Goal: Task Accomplishment & Management: Complete application form

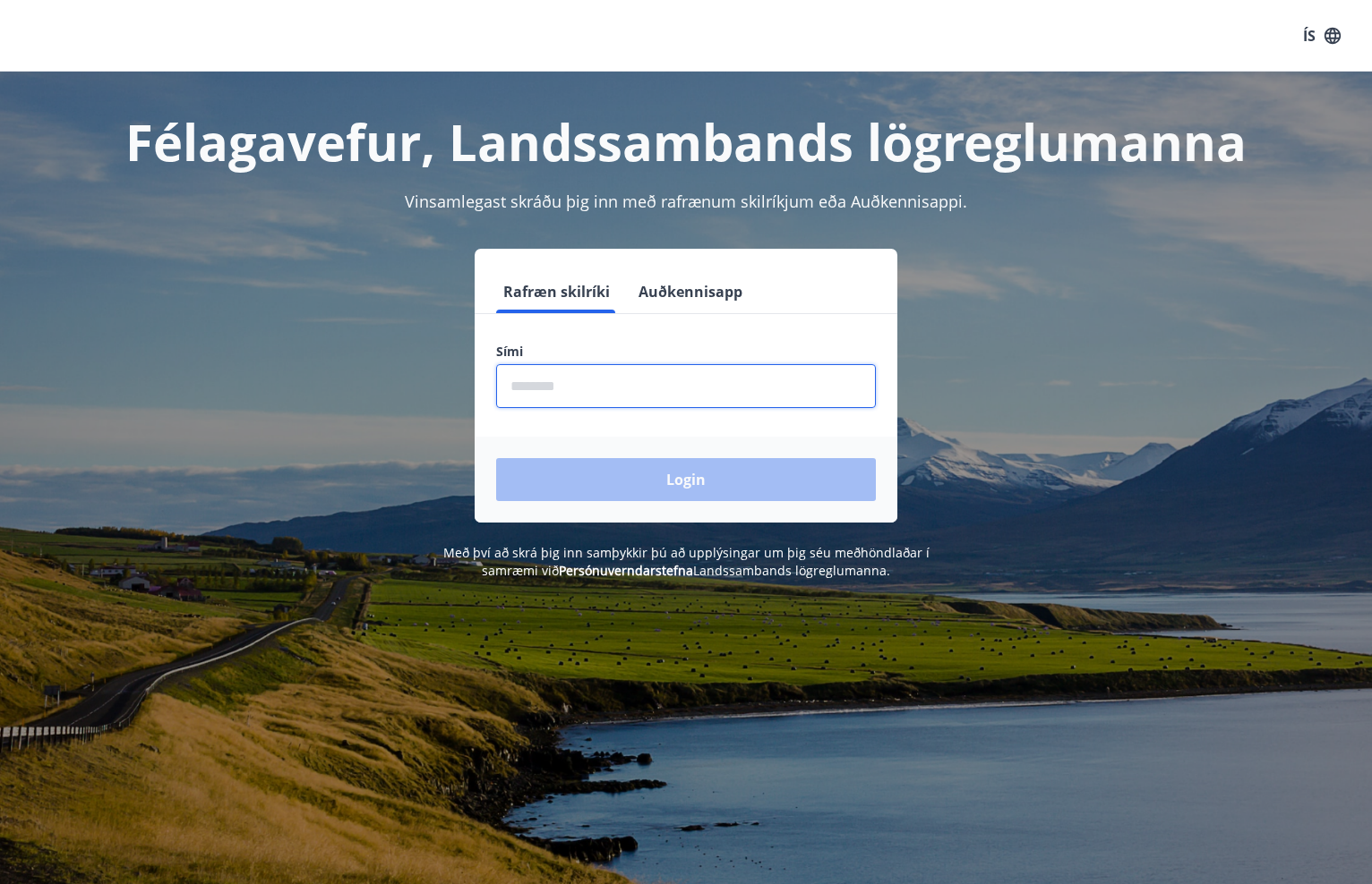
click at [721, 374] on input "phone" at bounding box center [686, 385] width 380 height 44
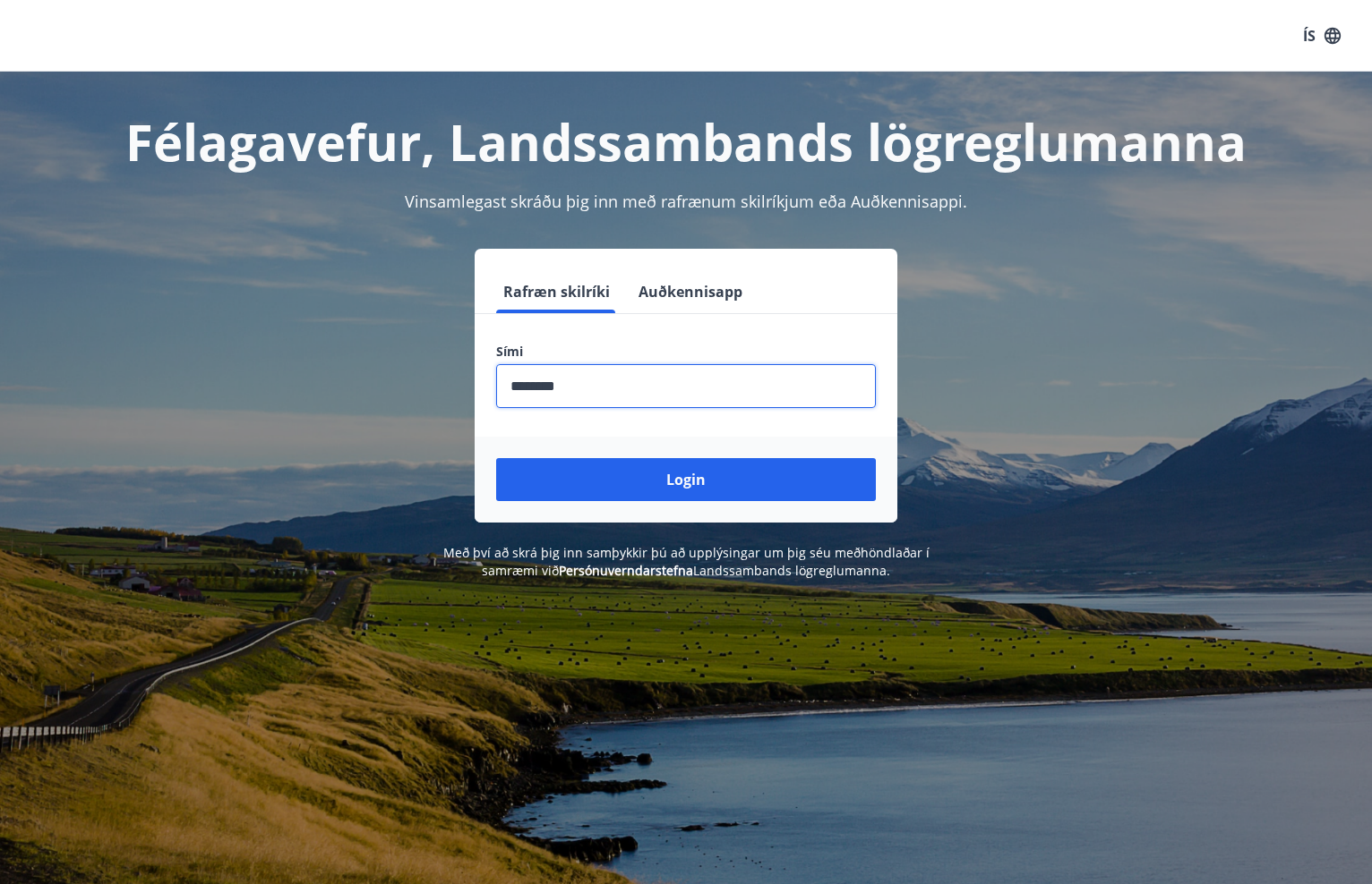
type input "********"
click at [686, 480] on button "Login" at bounding box center [686, 480] width 380 height 43
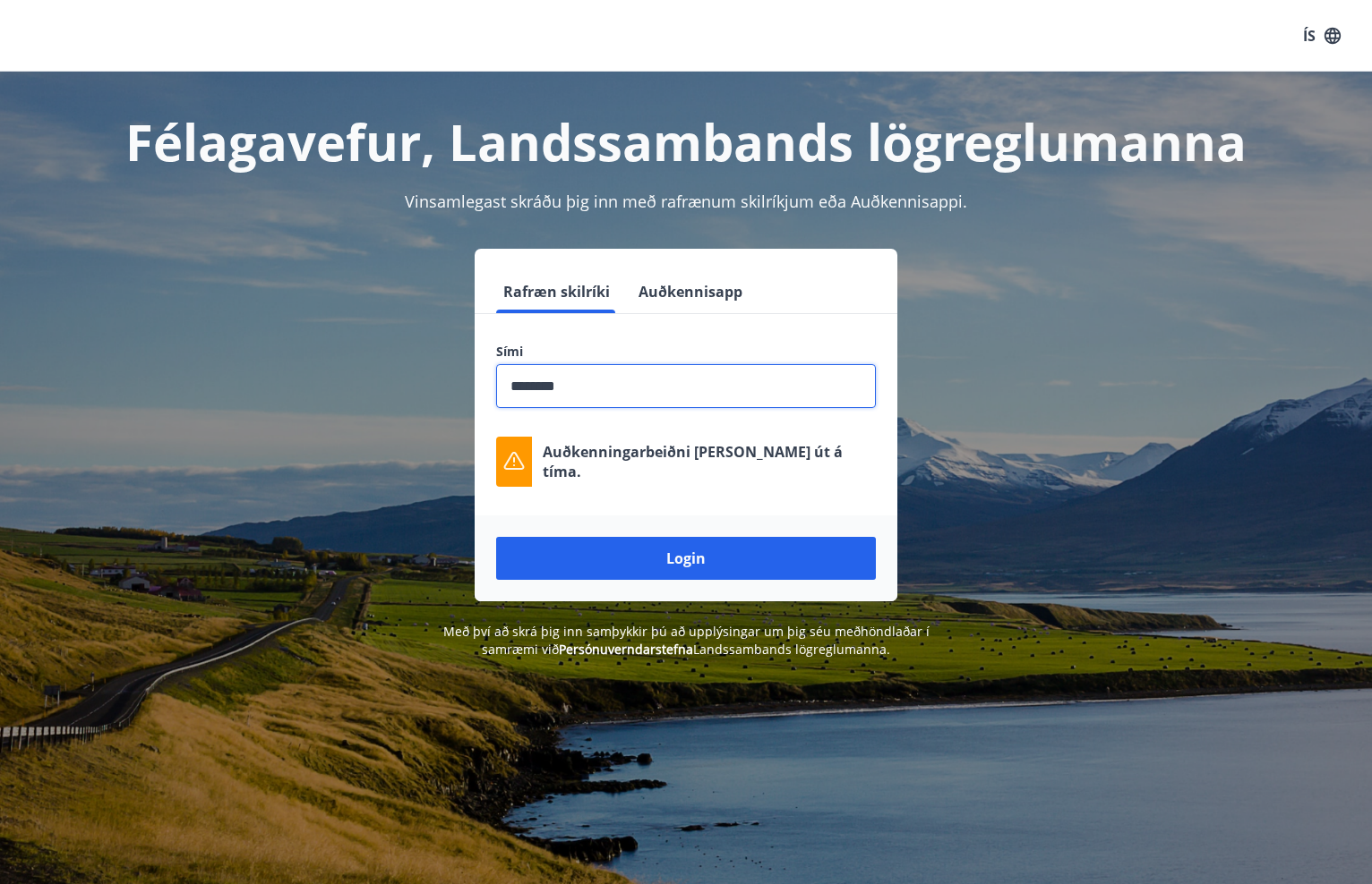
click at [686, 559] on button "Login" at bounding box center [686, 559] width 380 height 43
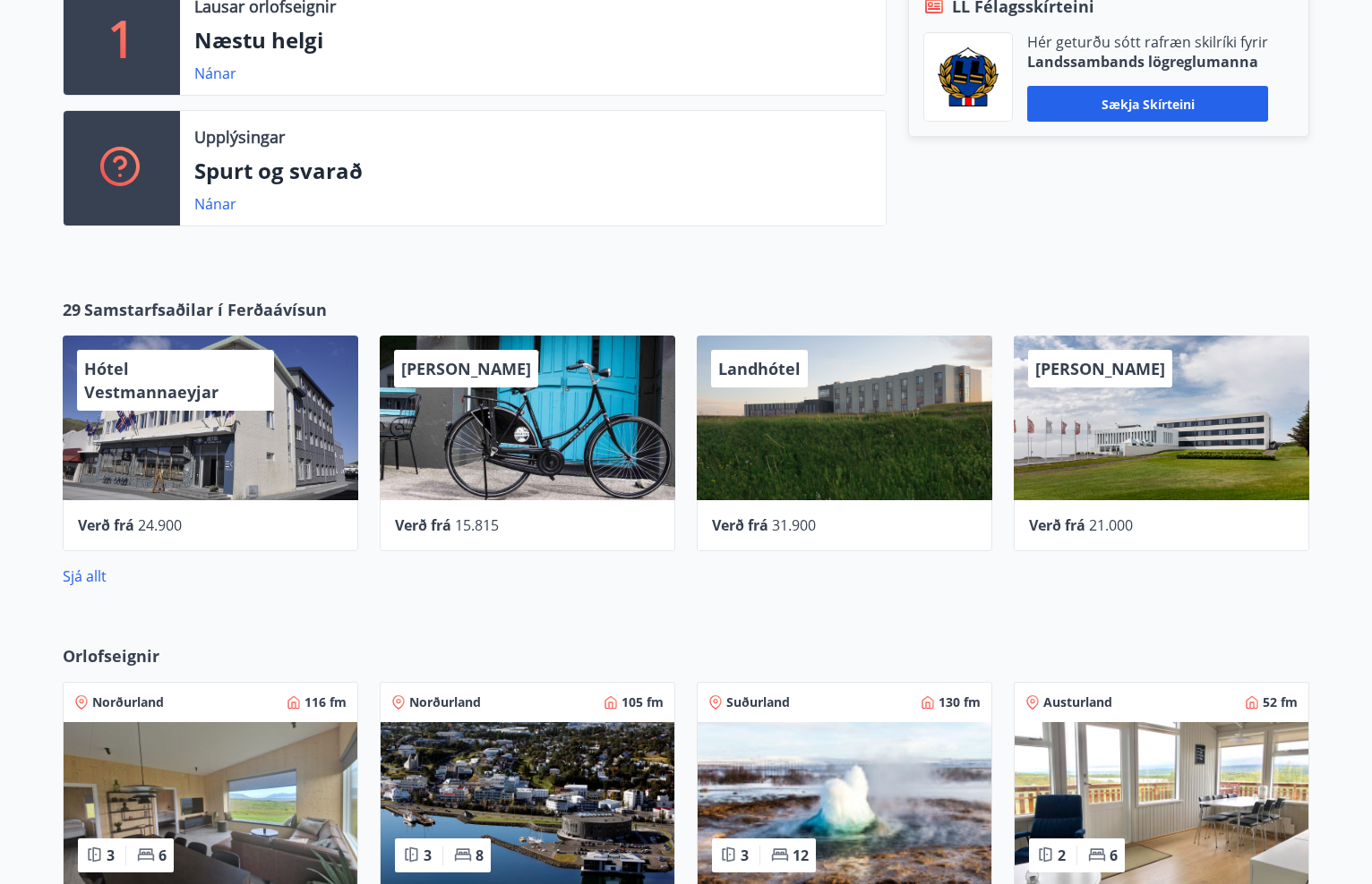
scroll to position [635, 0]
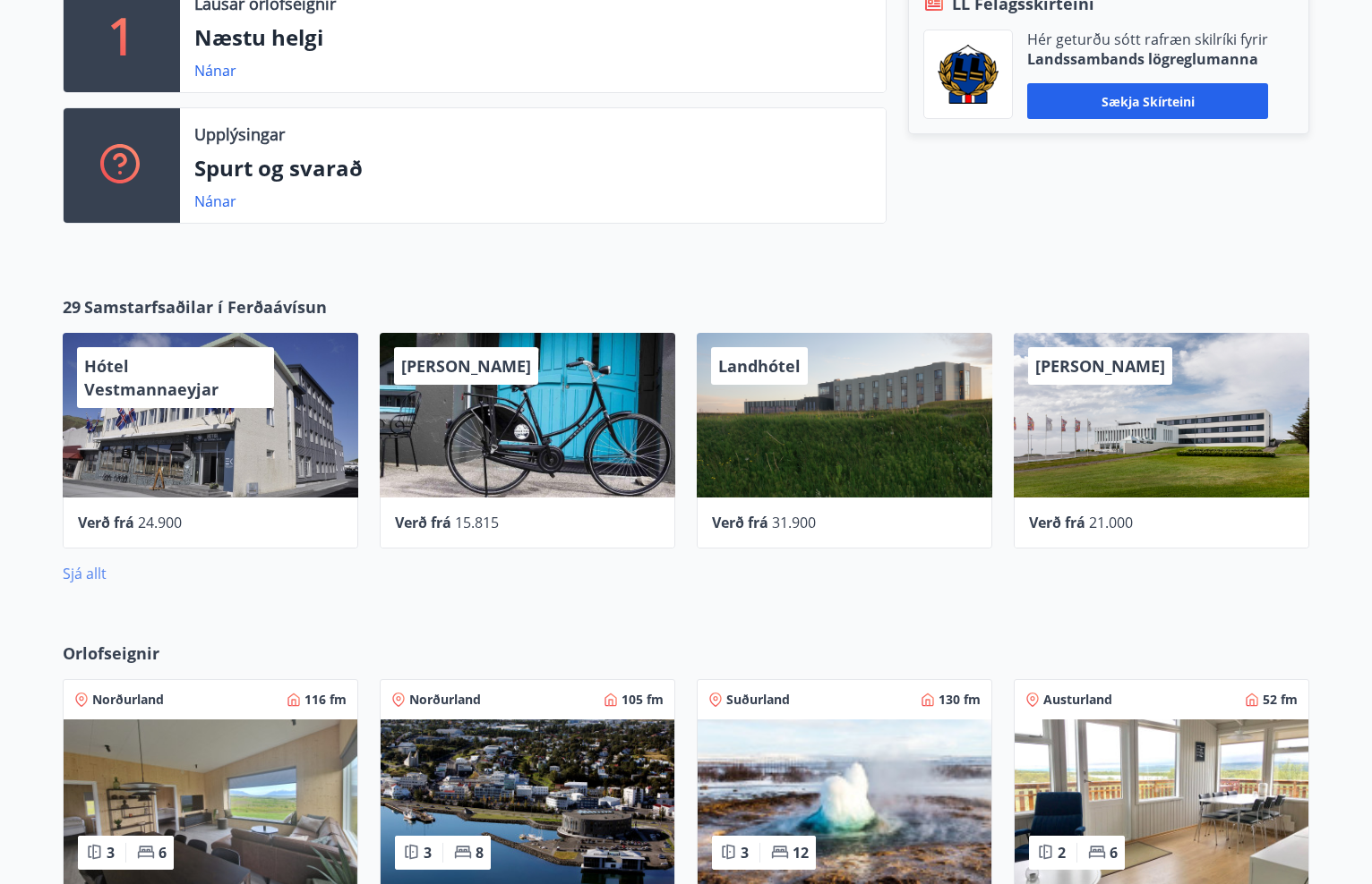
click at [82, 577] on link "Sjá allt" at bounding box center [84, 574] width 44 height 19
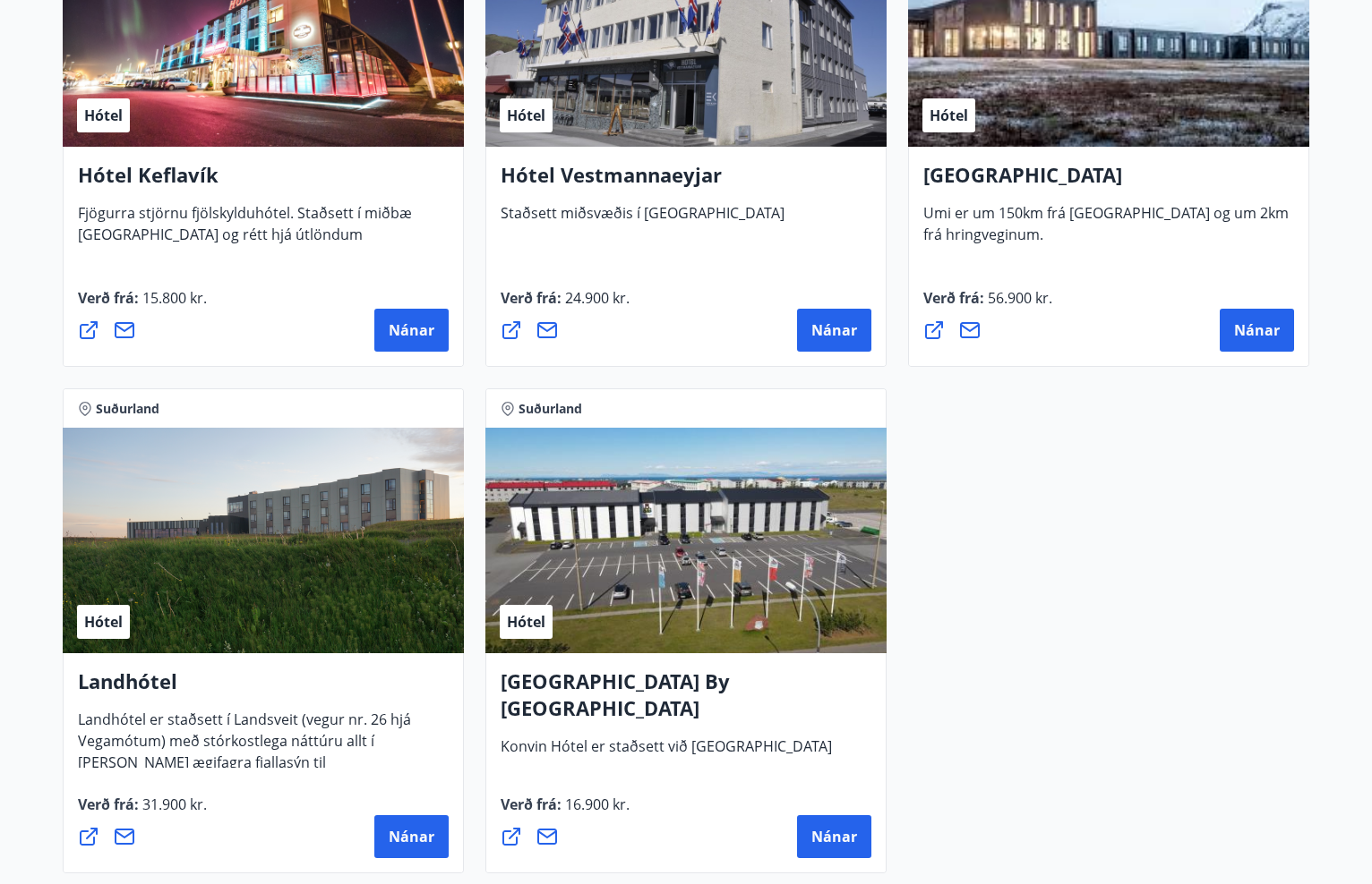
scroll to position [4518, 0]
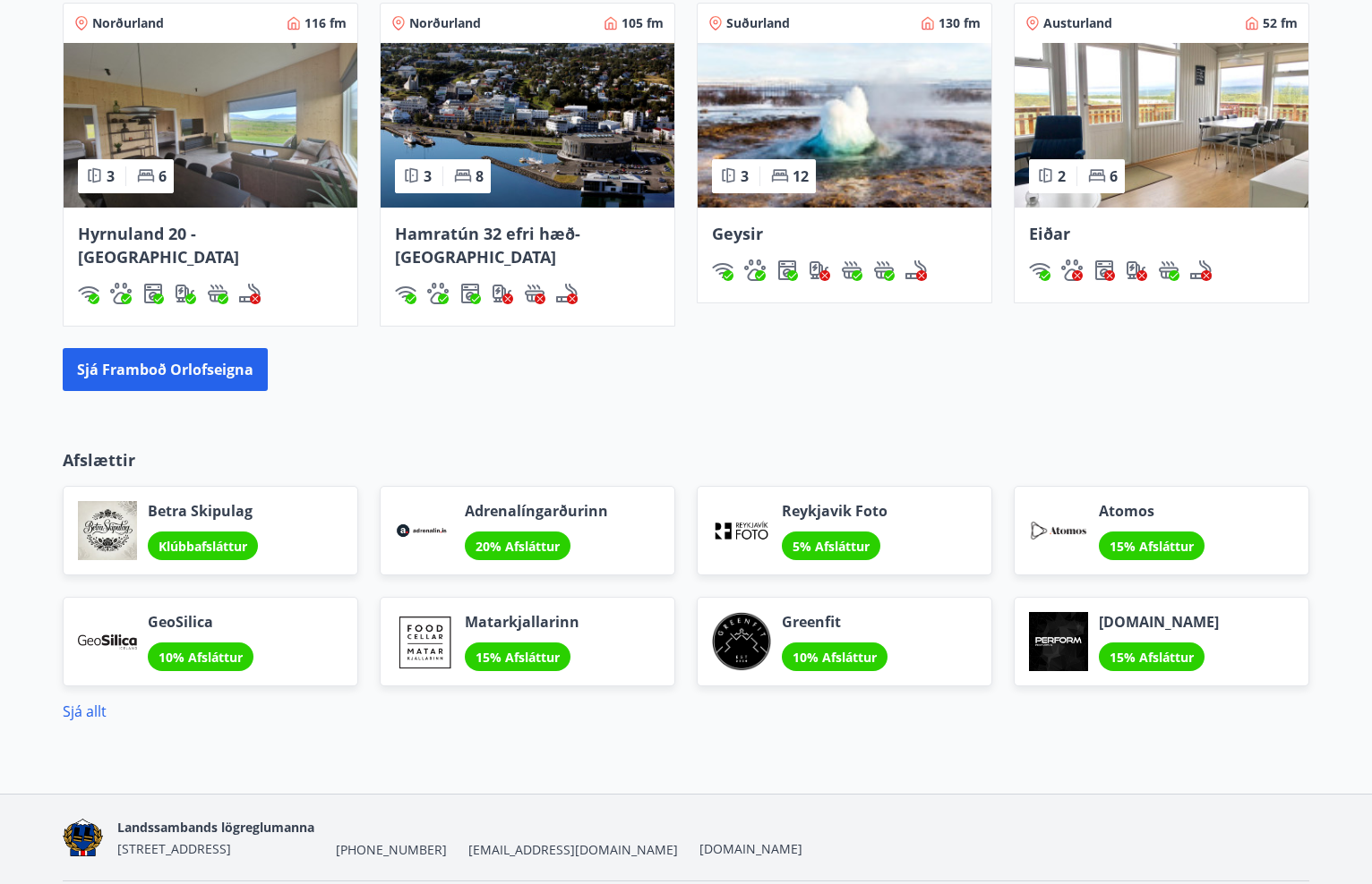
scroll to position [1313, 0]
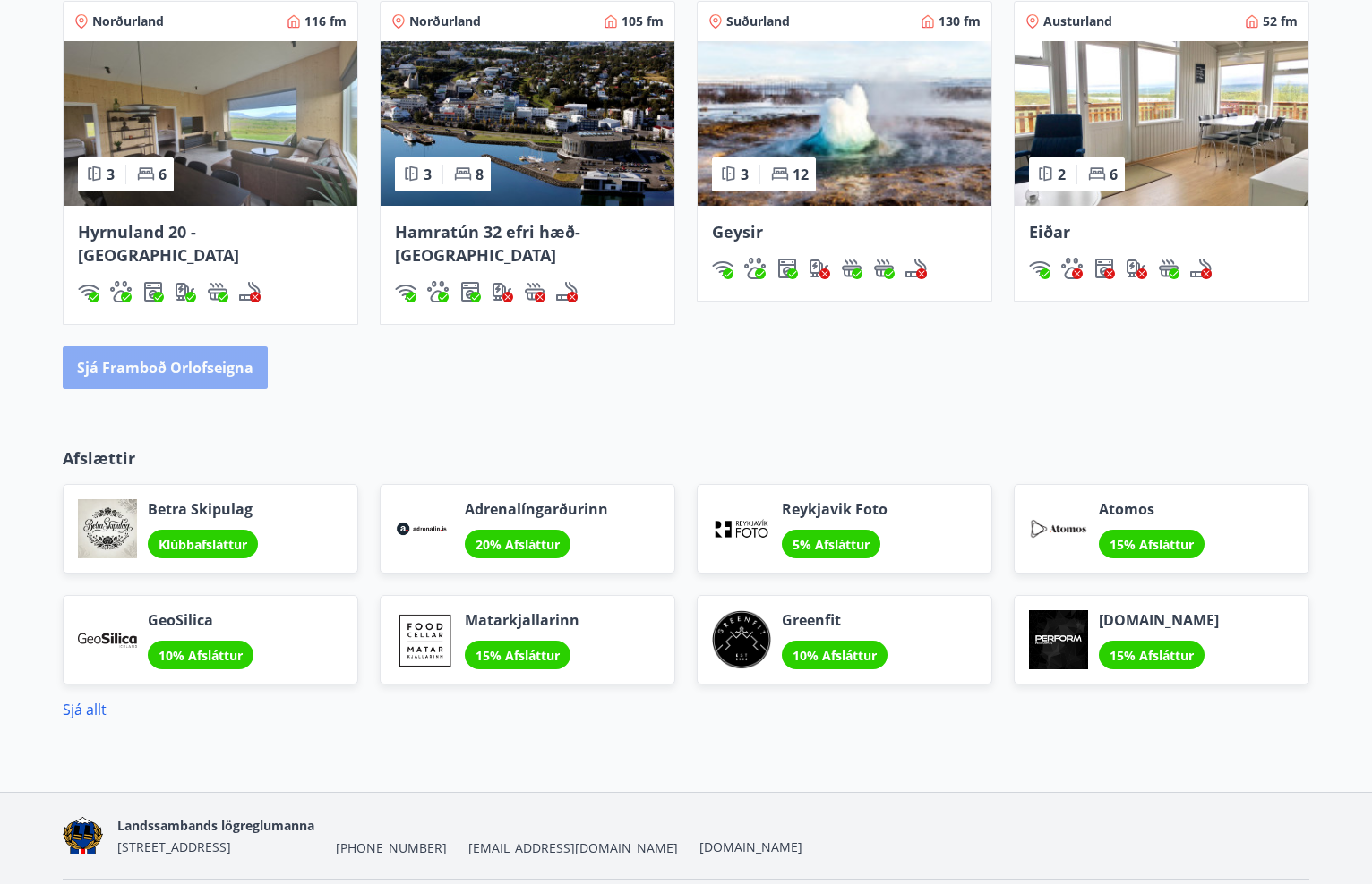
click at [180, 347] on button "Sjá framboð orlofseigna" at bounding box center [165, 368] width 205 height 43
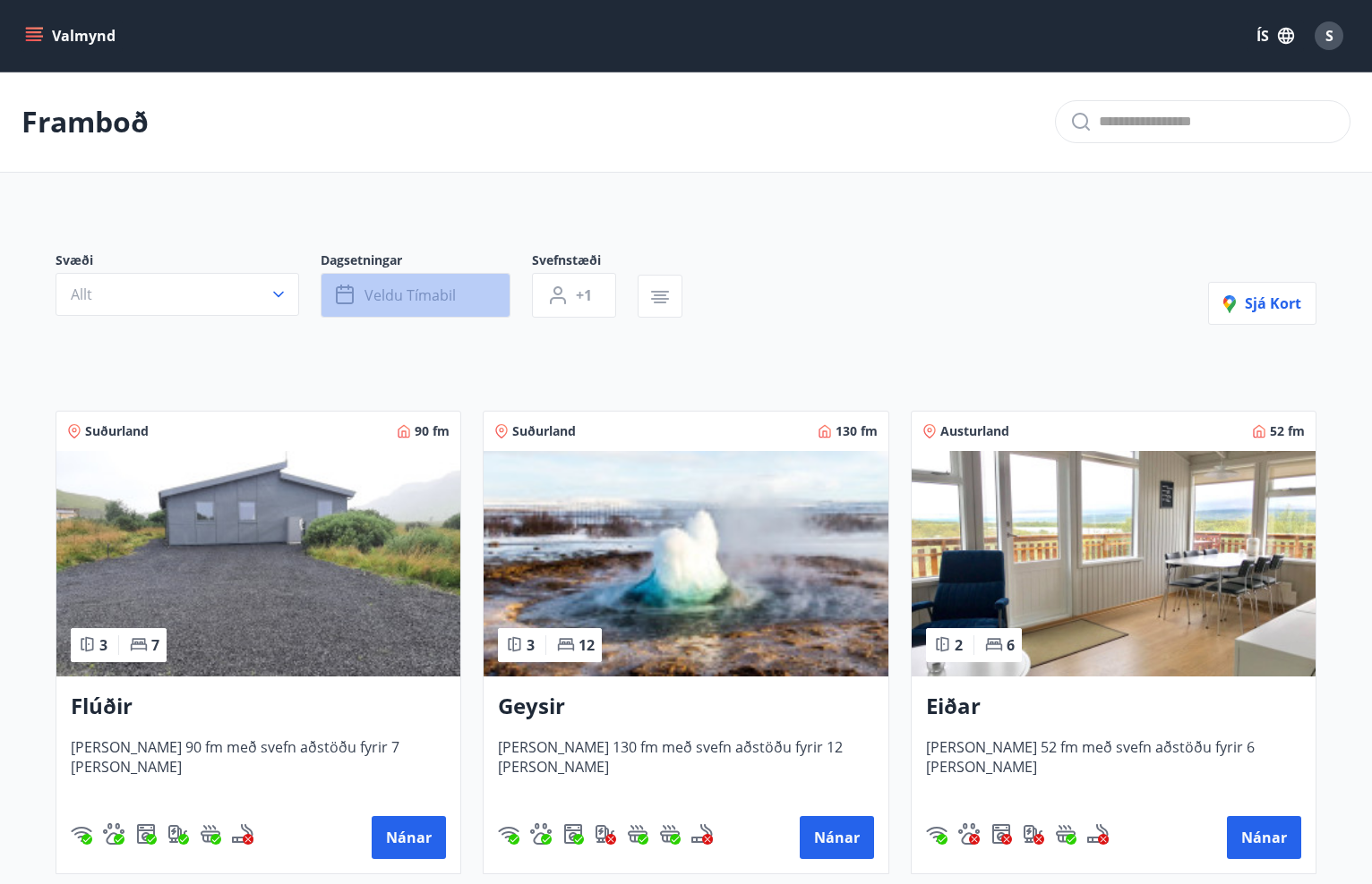
click at [351, 288] on icon "button" at bounding box center [344, 295] width 18 height 18
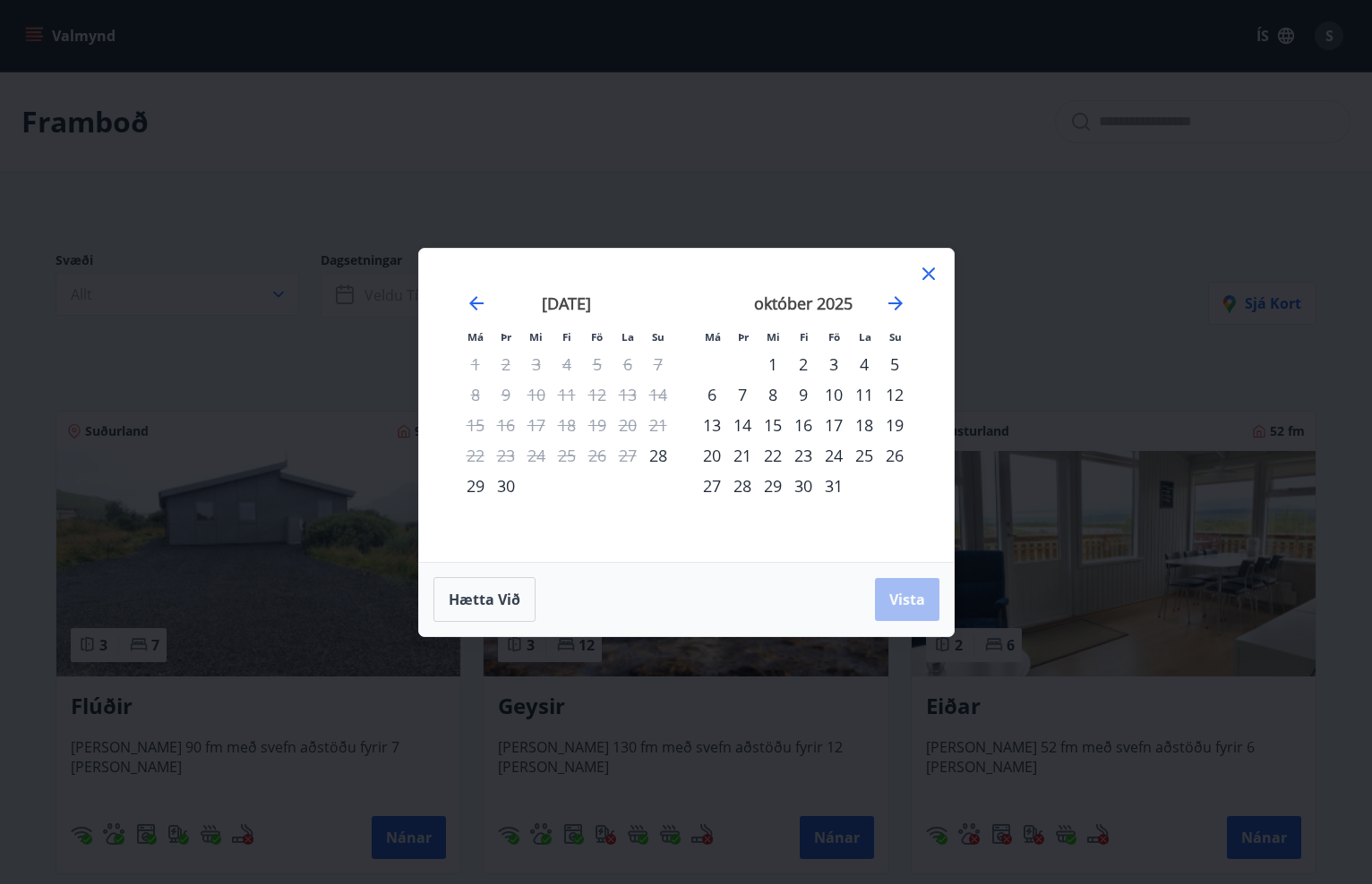
click at [836, 459] on div "24" at bounding box center [833, 455] width 31 height 31
click at [742, 485] on div "28" at bounding box center [742, 486] width 31 height 31
click at [898, 596] on span "Vista" at bounding box center [907, 600] width 36 height 19
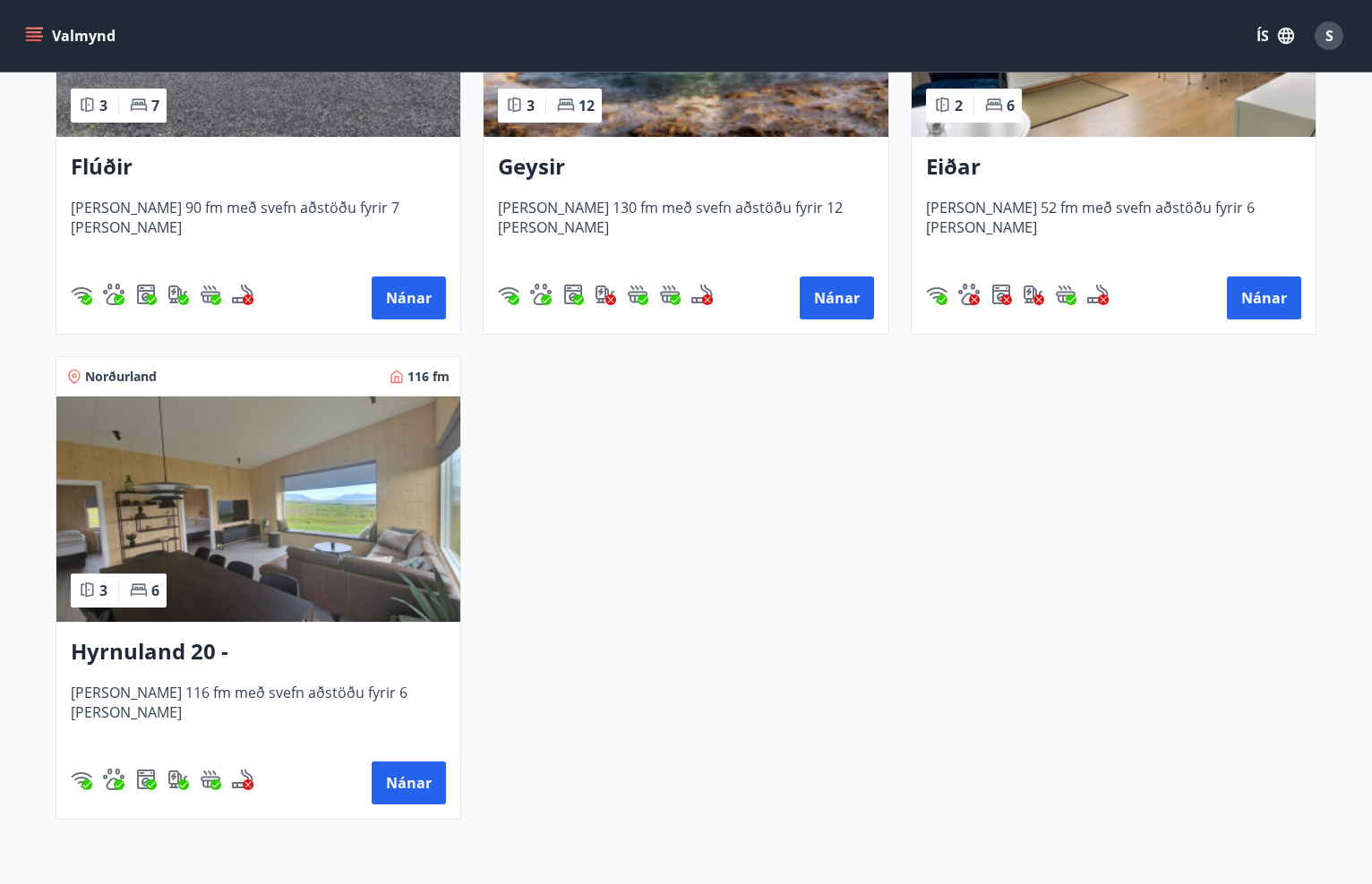
scroll to position [535, 1]
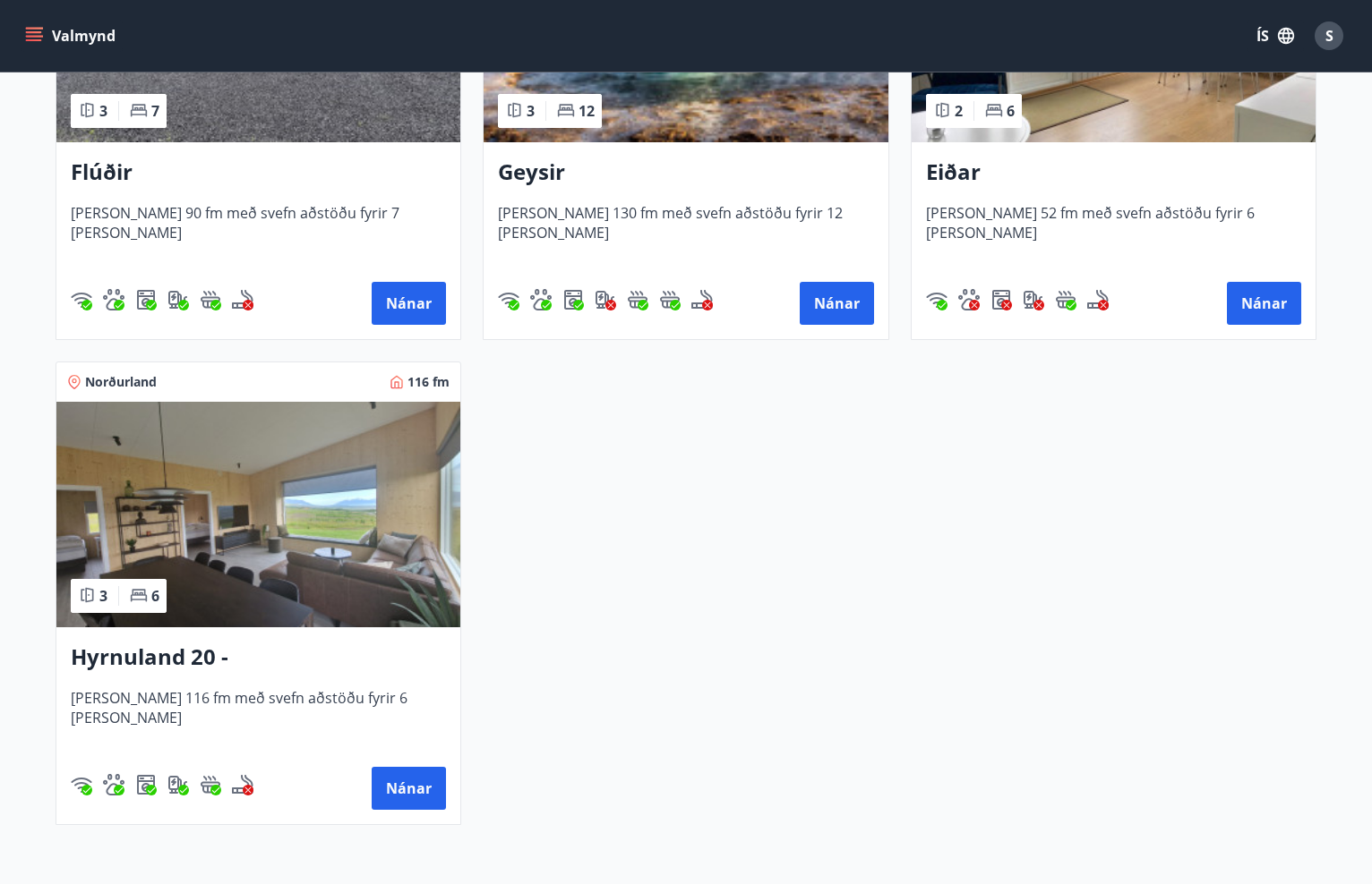
click at [221, 638] on div "Hyrnuland 20 - [GEOGRAPHIC_DATA] [PERSON_NAME] 116 fm með svefn aðstöðu fyrir 6…" at bounding box center [259, 726] width 404 height 197
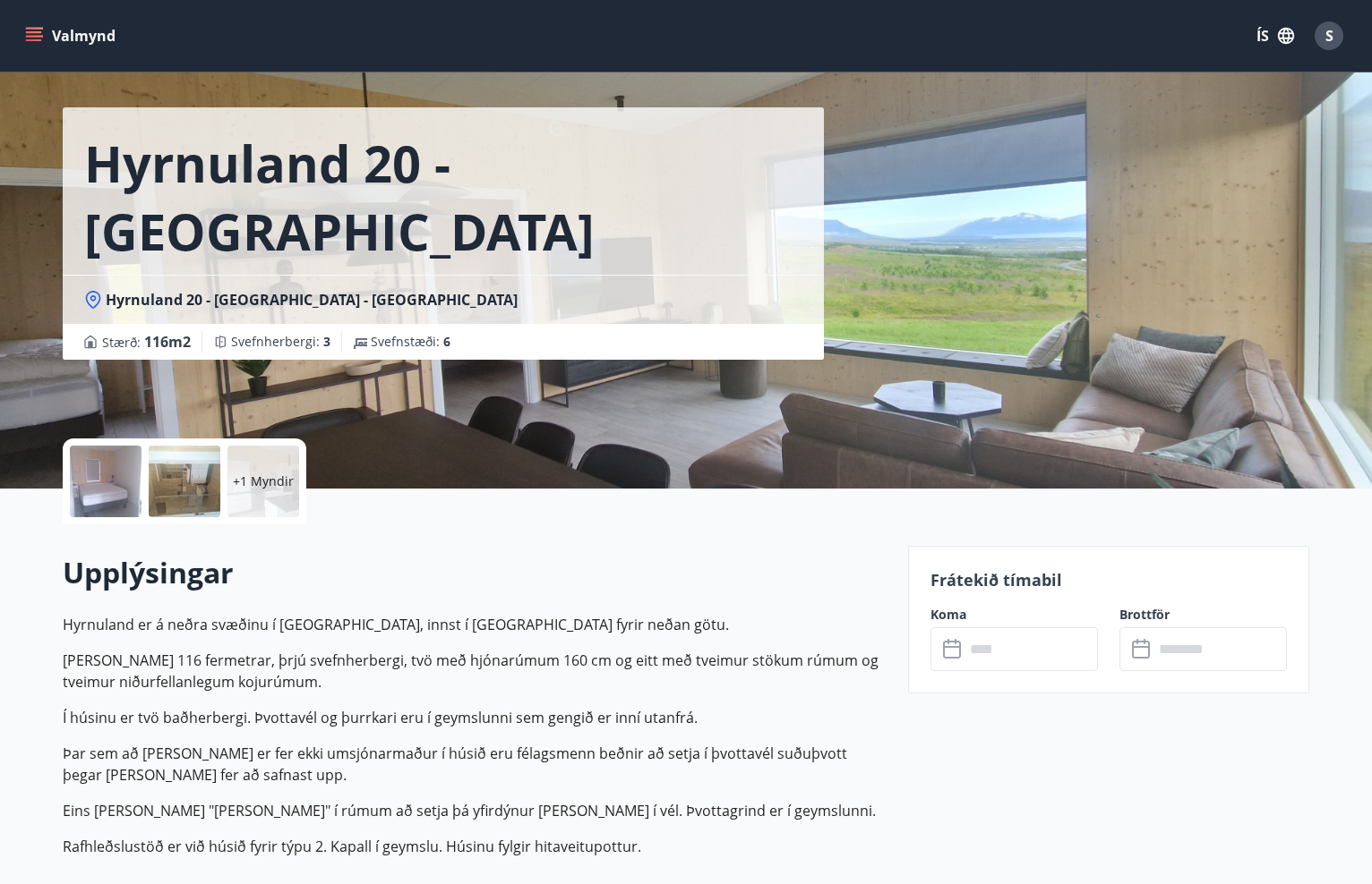
scroll to position [49, 0]
click at [1005, 633] on input "text" at bounding box center [1031, 648] width 133 height 44
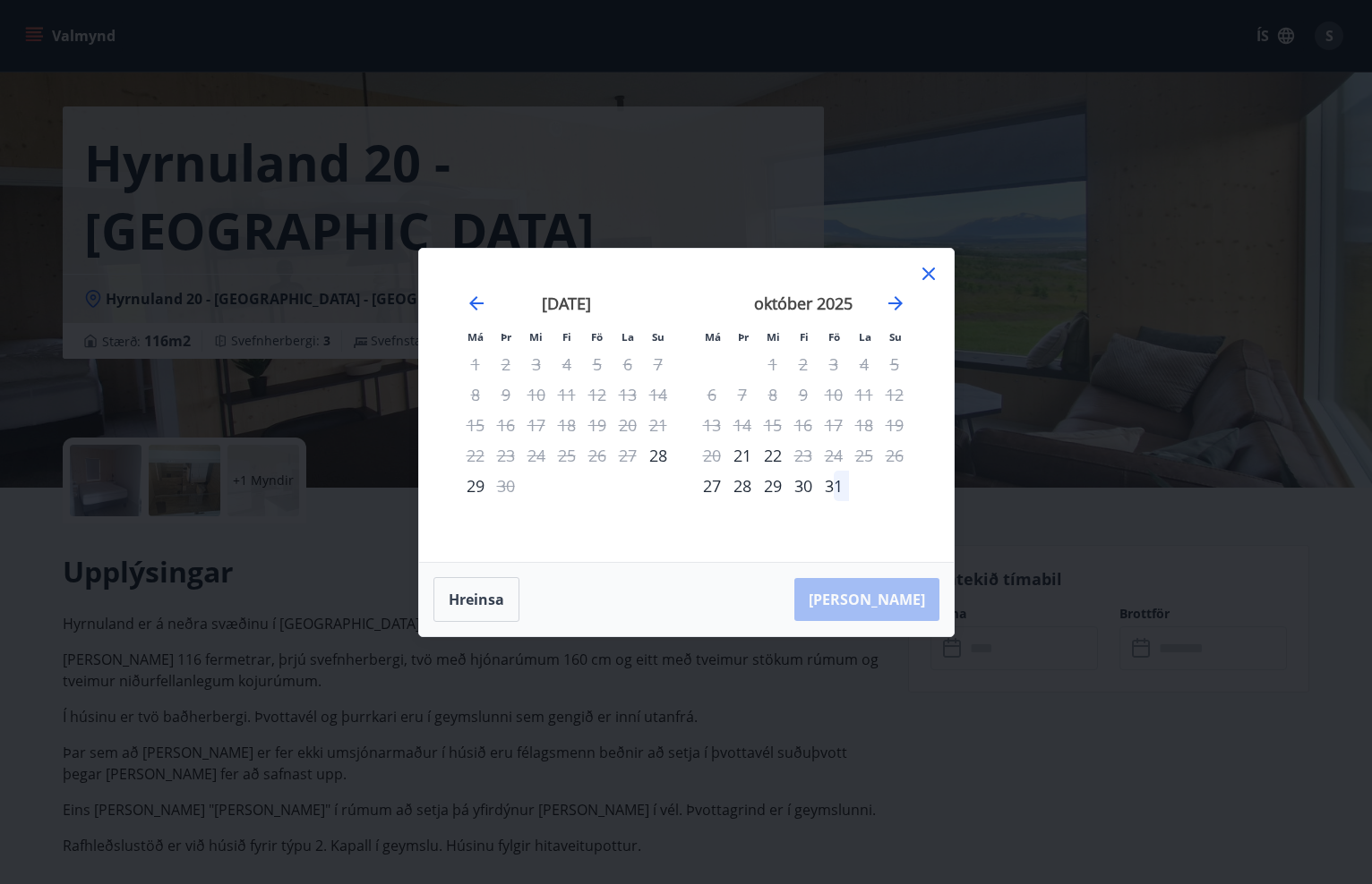
click at [938, 271] on icon at bounding box center [928, 273] width 21 height 21
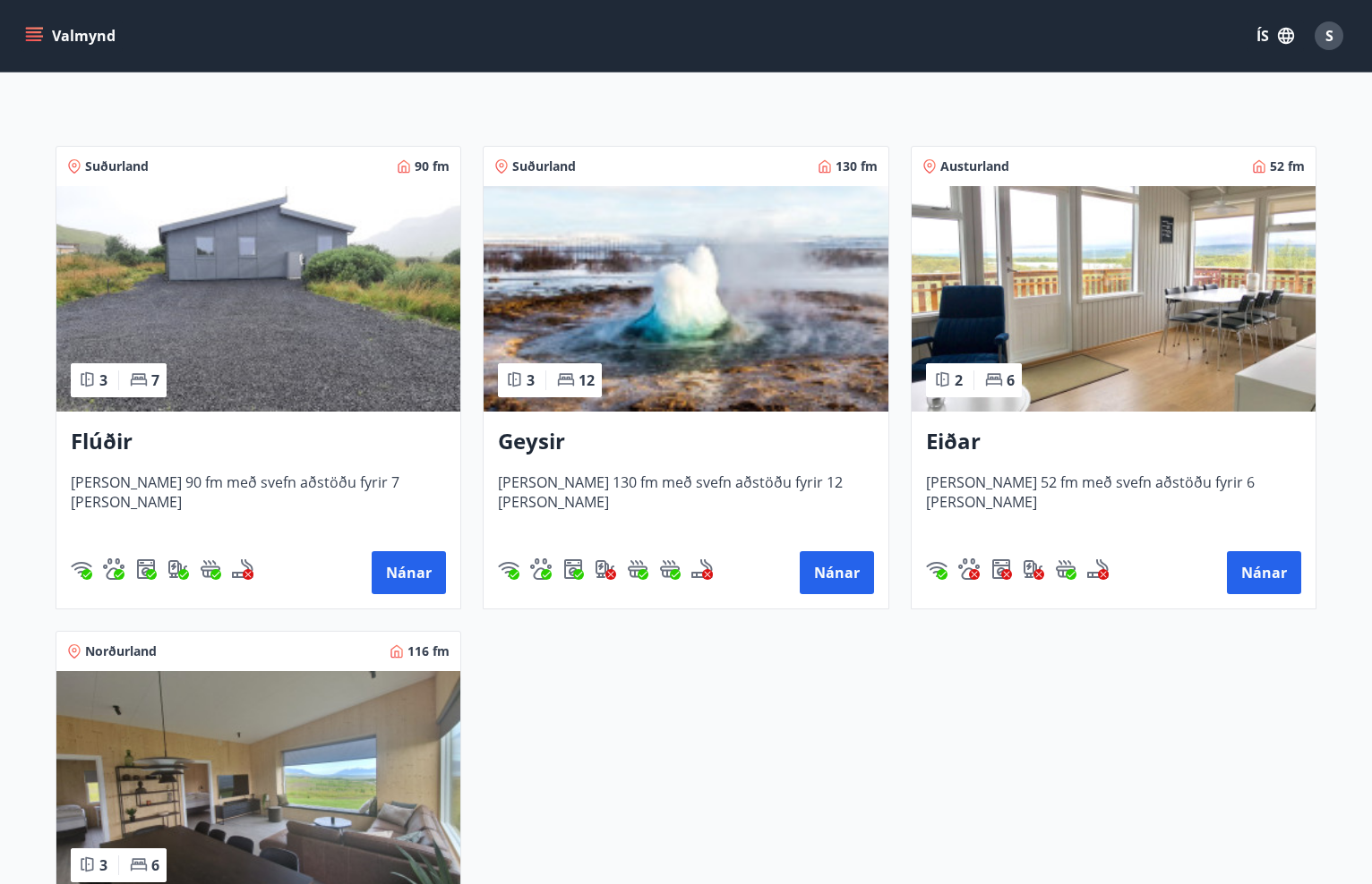
click at [575, 420] on div "Geysir [PERSON_NAME] 130 fm með svefn aðstöðu fyrir 12 [PERSON_NAME] Nánar" at bounding box center [686, 510] width 404 height 197
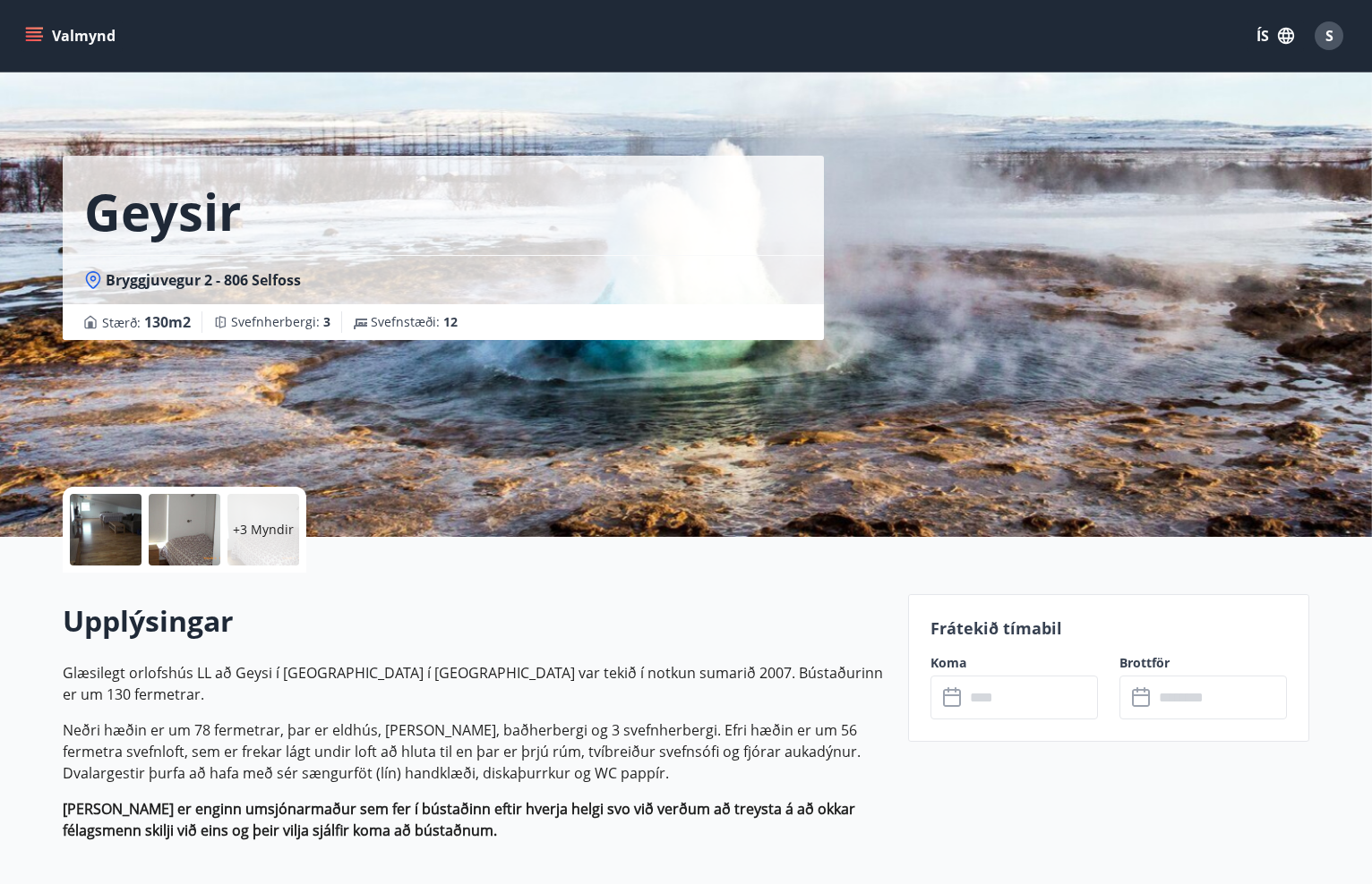
click at [1036, 705] on input "text" at bounding box center [1031, 697] width 133 height 44
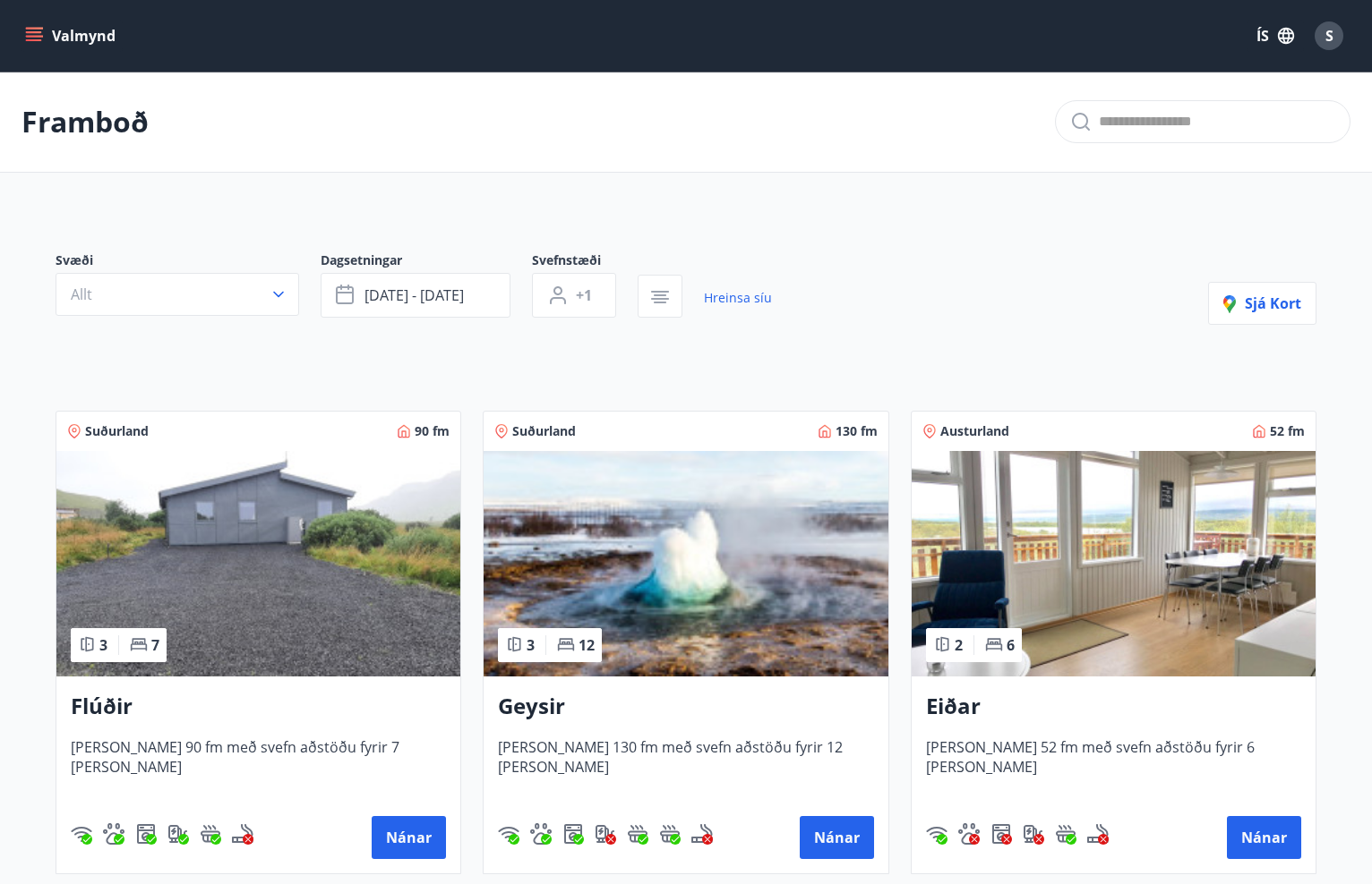
click at [1041, 580] on img at bounding box center [1113, 563] width 404 height 225
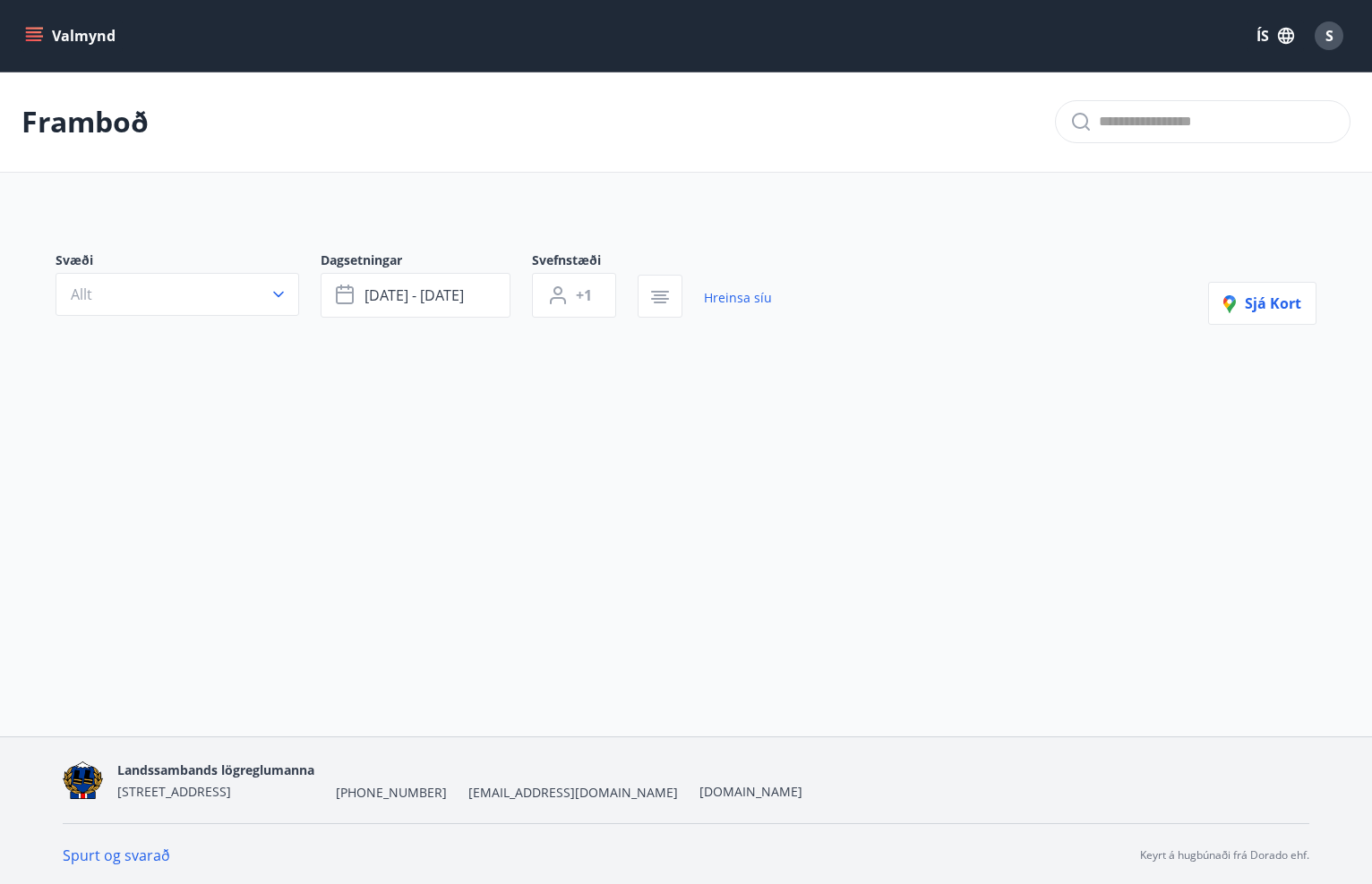
click at [175, 534] on div "Valmynd ÍS S Framboð Svæði Allt Dagsetningar [DATE] - [DATE] Svefnstæði +1 Hrei…" at bounding box center [686, 368] width 1372 height 737
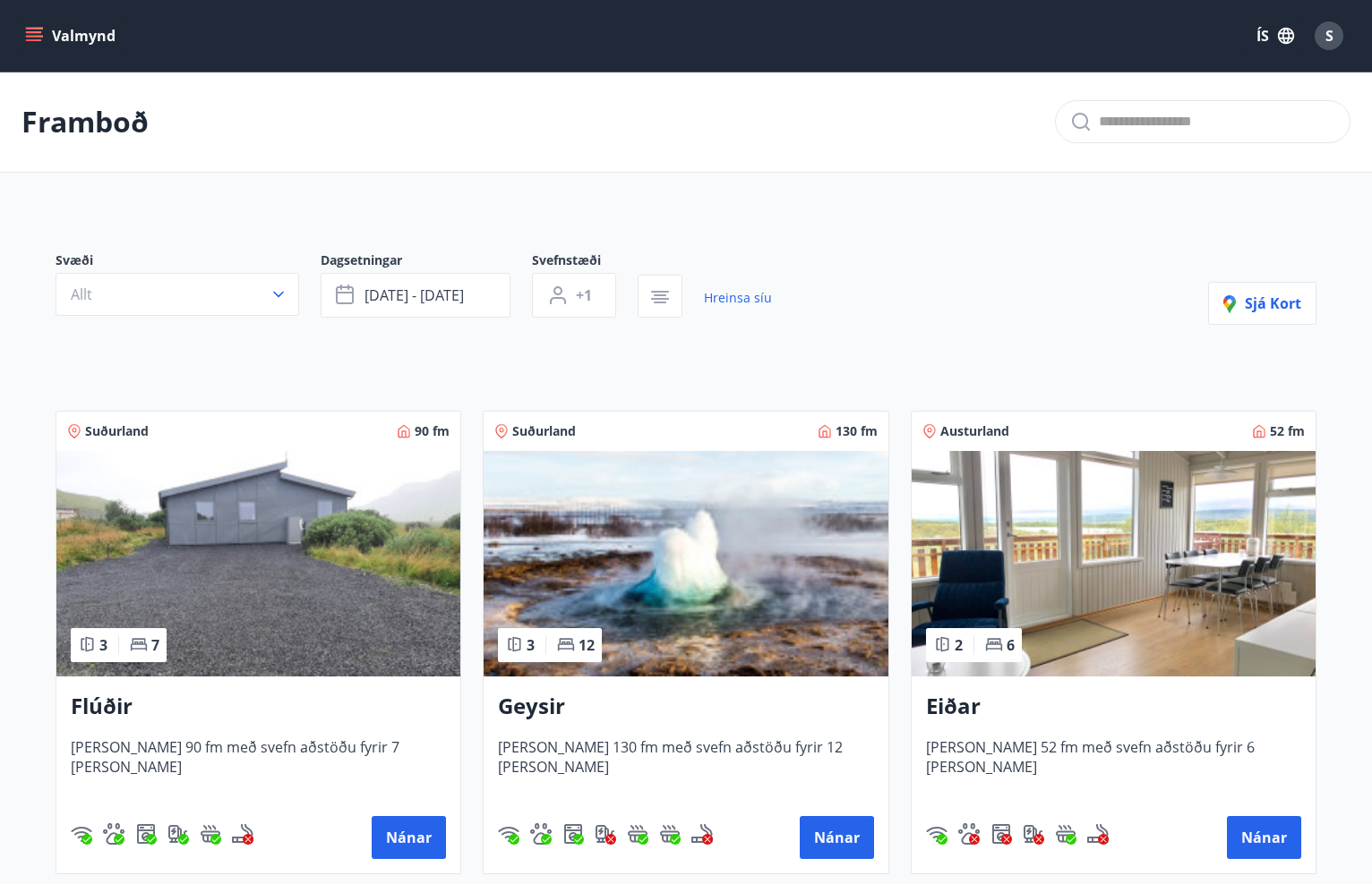
click at [175, 534] on img at bounding box center [259, 563] width 404 height 225
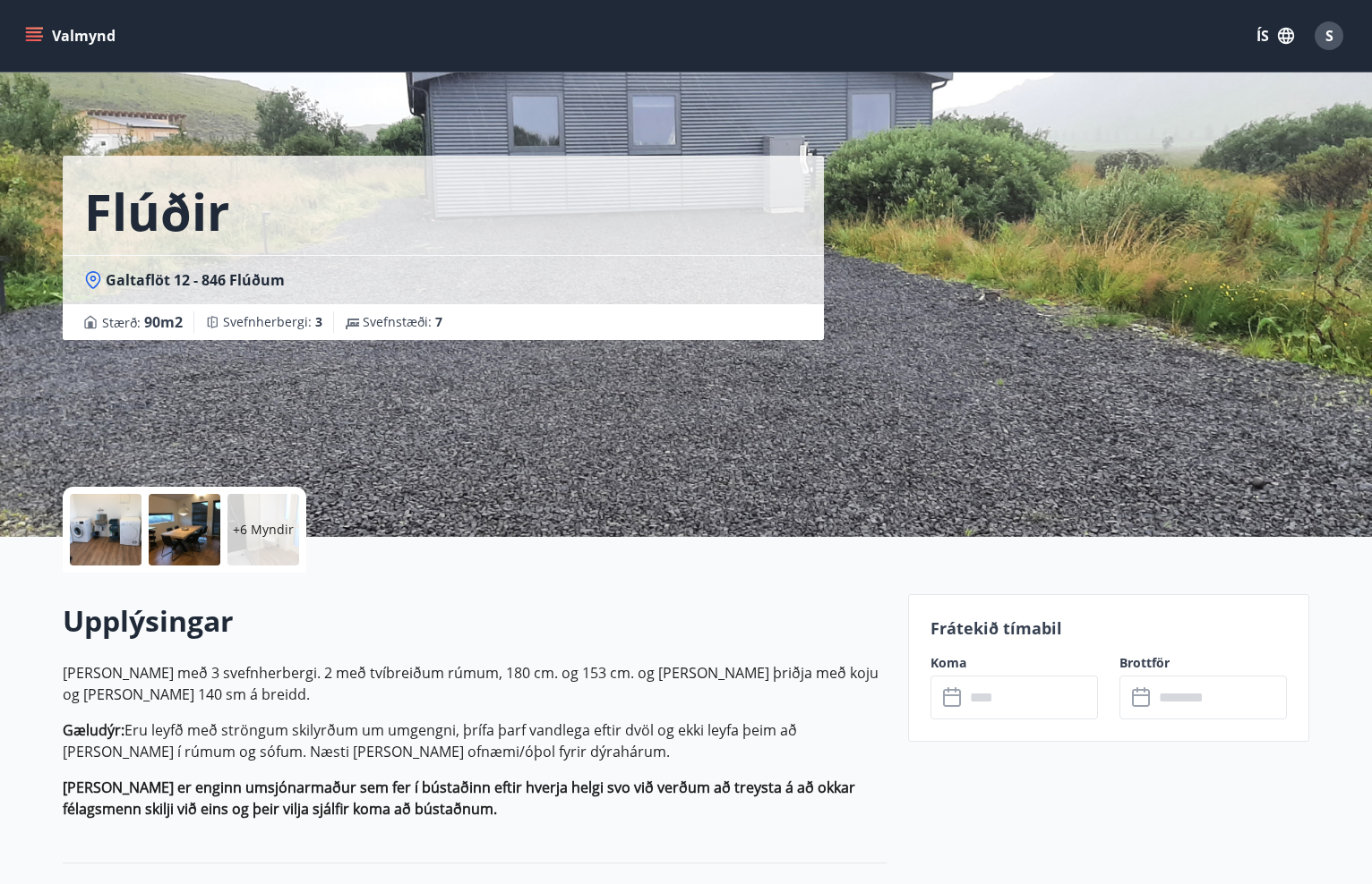
click at [981, 701] on input "text" at bounding box center [1031, 697] width 133 height 44
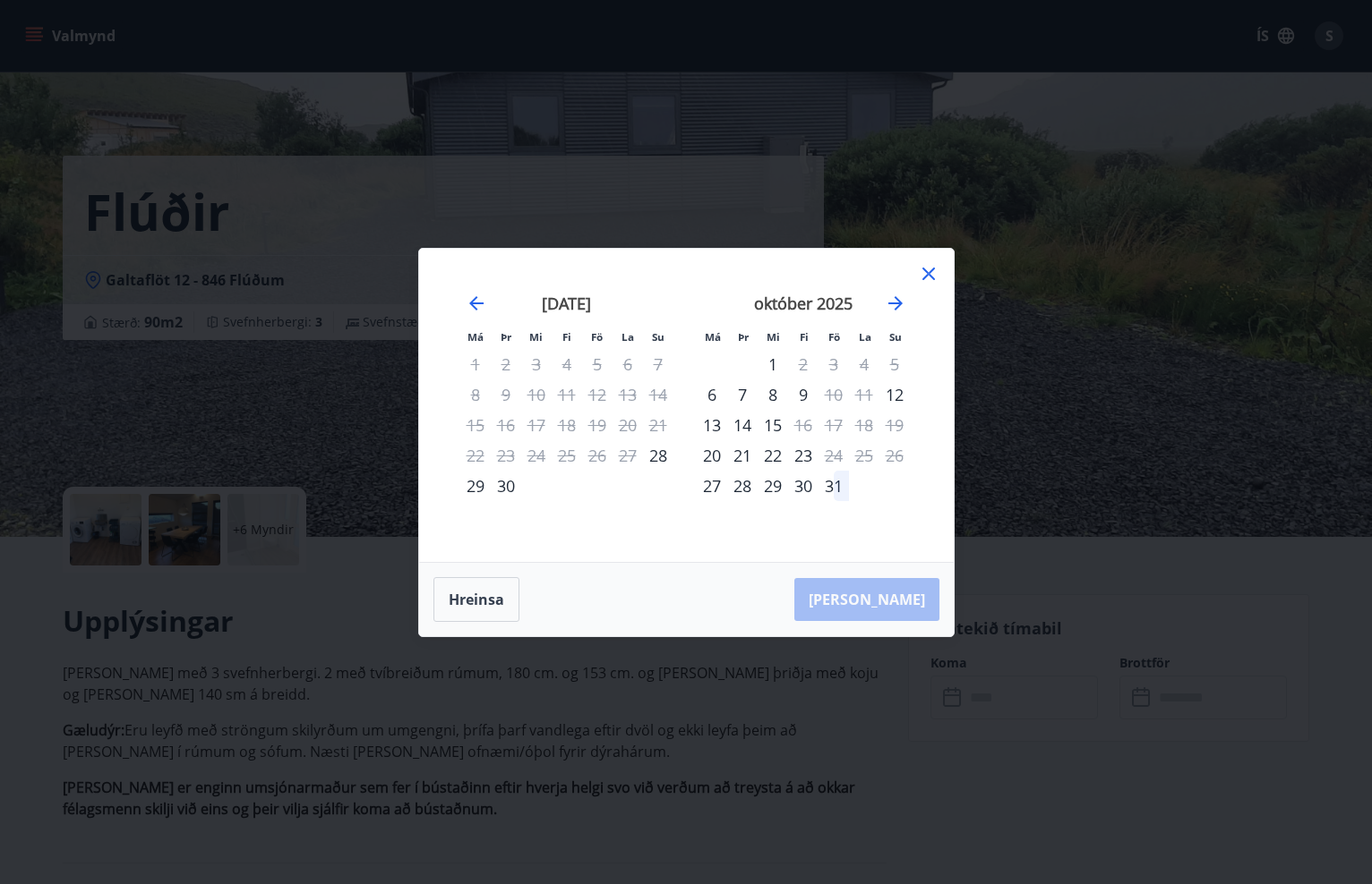
click at [802, 455] on div "23" at bounding box center [803, 455] width 31 height 31
click at [880, 469] on tr "20 21 22 23 24 25 26" at bounding box center [803, 455] width 213 height 31
click at [745, 369] on td "Calendar" at bounding box center [742, 364] width 31 height 31
click at [944, 269] on div "Má Þr Mi Fi Fö La Su Má Þr Mi Fi Fö La Su [DATE] 1 2 3 4 5 6 7 8 9 10 11 12 13 …" at bounding box center [686, 406] width 535 height 313
click at [919, 264] on icon at bounding box center [928, 273] width 21 height 21
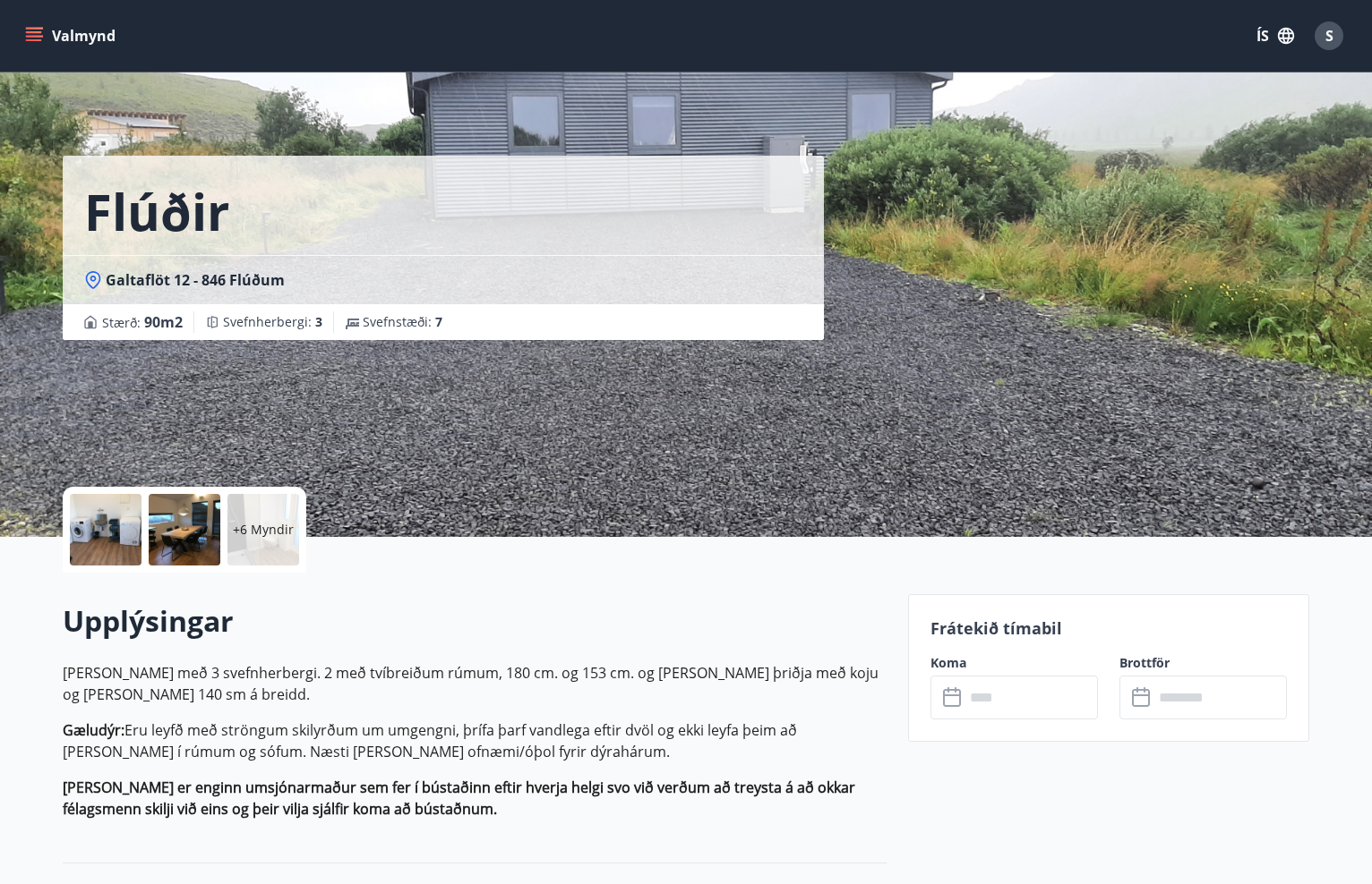
click at [54, 41] on button "Valmynd" at bounding box center [71, 35] width 101 height 32
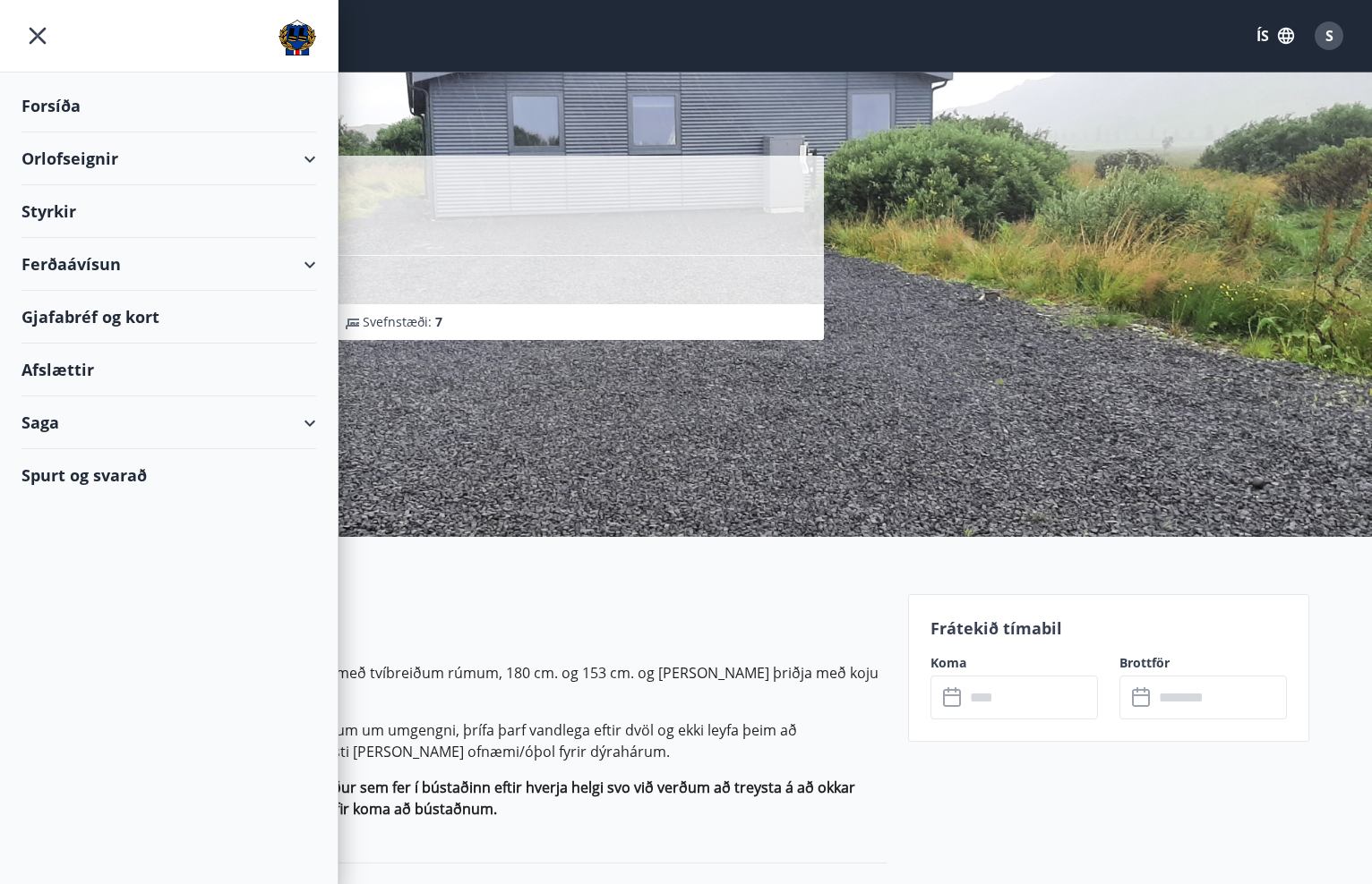
click at [322, 165] on div "Orlofseignir" at bounding box center [169, 158] width 337 height 53
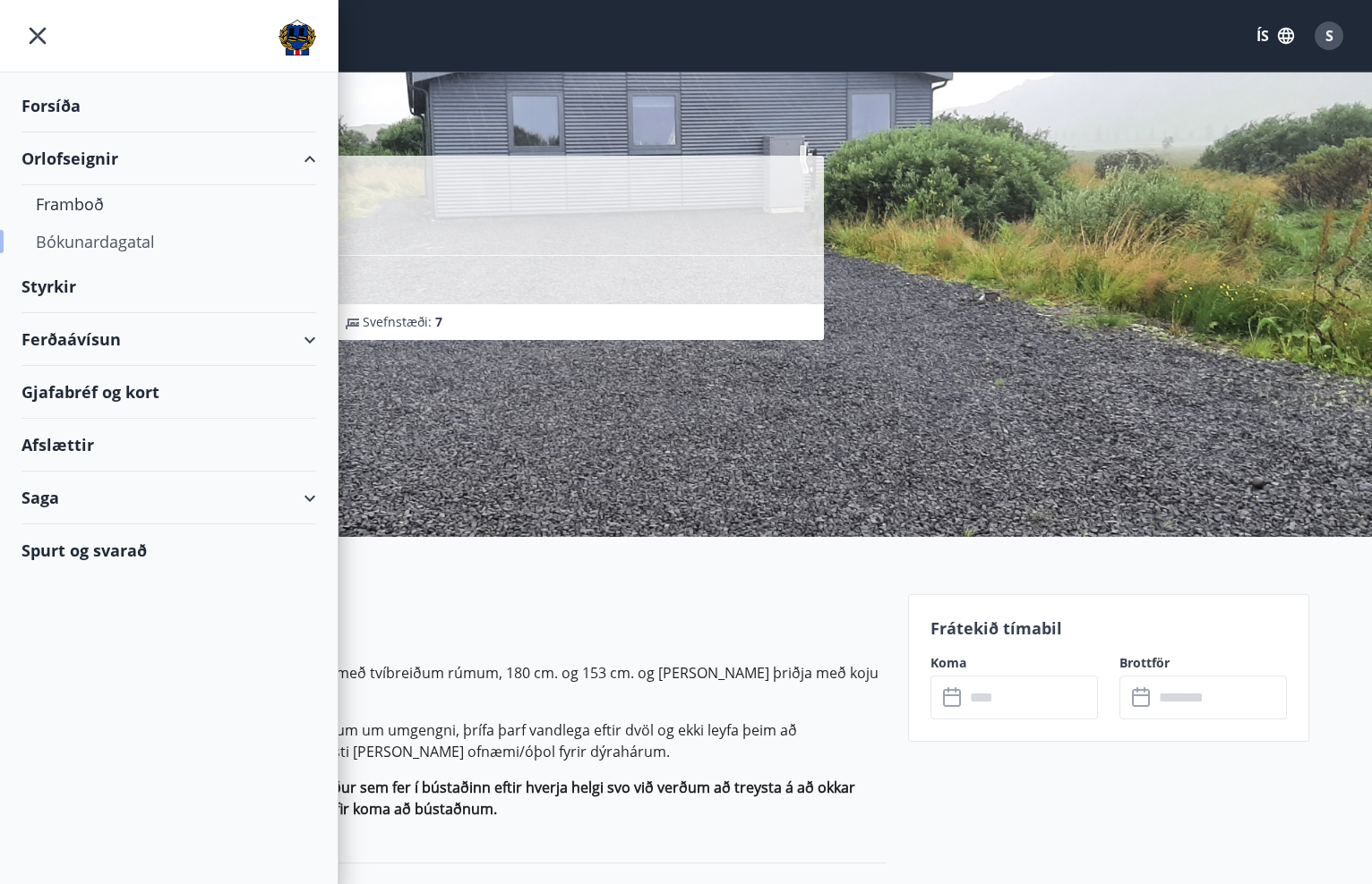
click at [122, 244] on div "Bókunardagatal" at bounding box center [169, 242] width 266 height 38
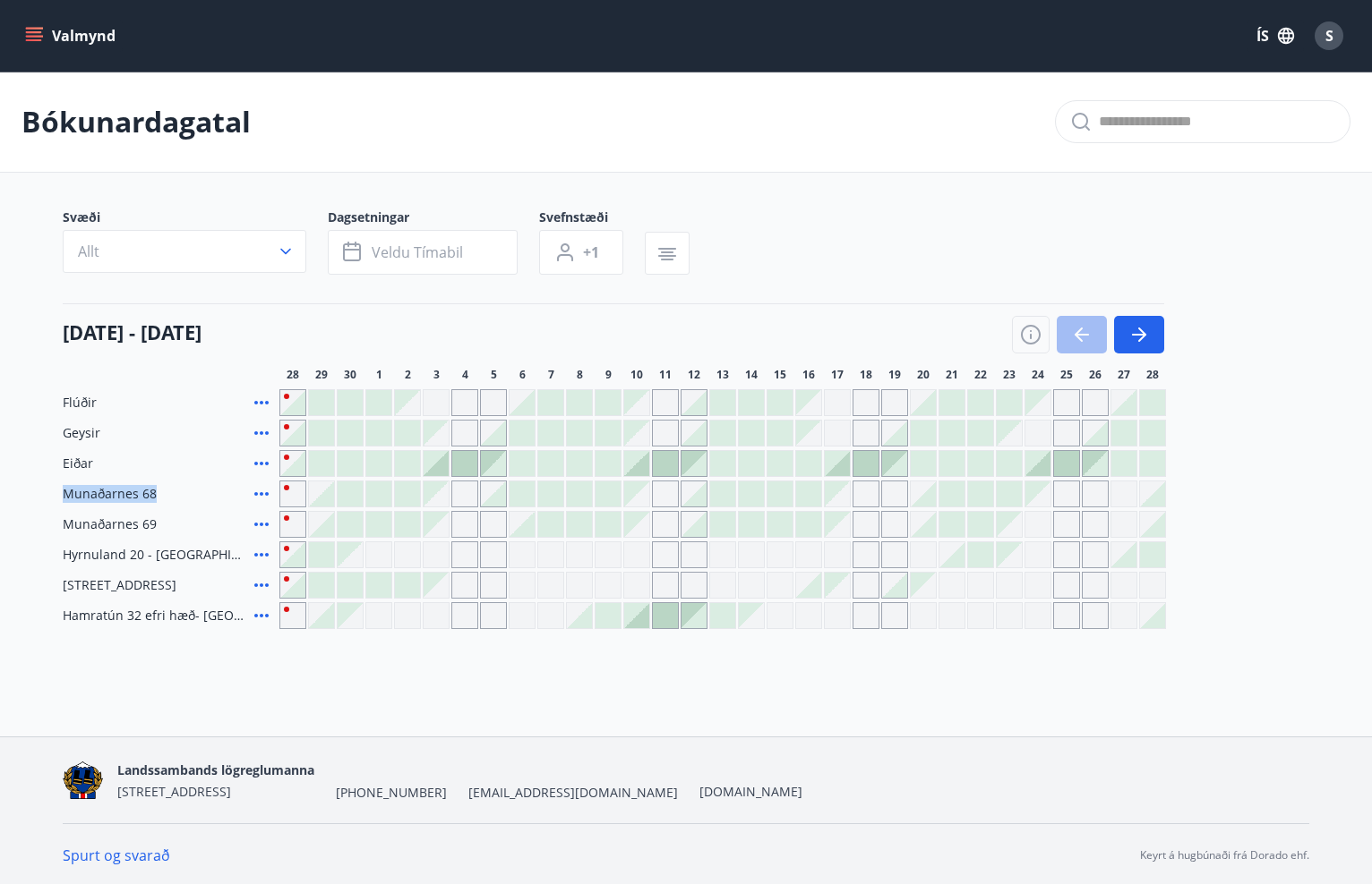
drag, startPoint x: 1036, startPoint y: 499, endPoint x: 1356, endPoint y: 459, distance: 322.5
click at [1356, 459] on main "Bókunardagatal Svæði Allt Dagsetningar Veldu tímabil Svefnstæði +1 [DATE] - [DA…" at bounding box center [686, 350] width 1372 height 558
click at [159, 644] on div "Bókunardagatal Svæði Allt Dagsetningar Veldu tímabil Svefnstæði +1 [DATE] - [DA…" at bounding box center [686, 385] width 1372 height 629
click at [1045, 519] on div "Gráir dagar eru ekki bókanlegir" at bounding box center [1037, 524] width 27 height 27
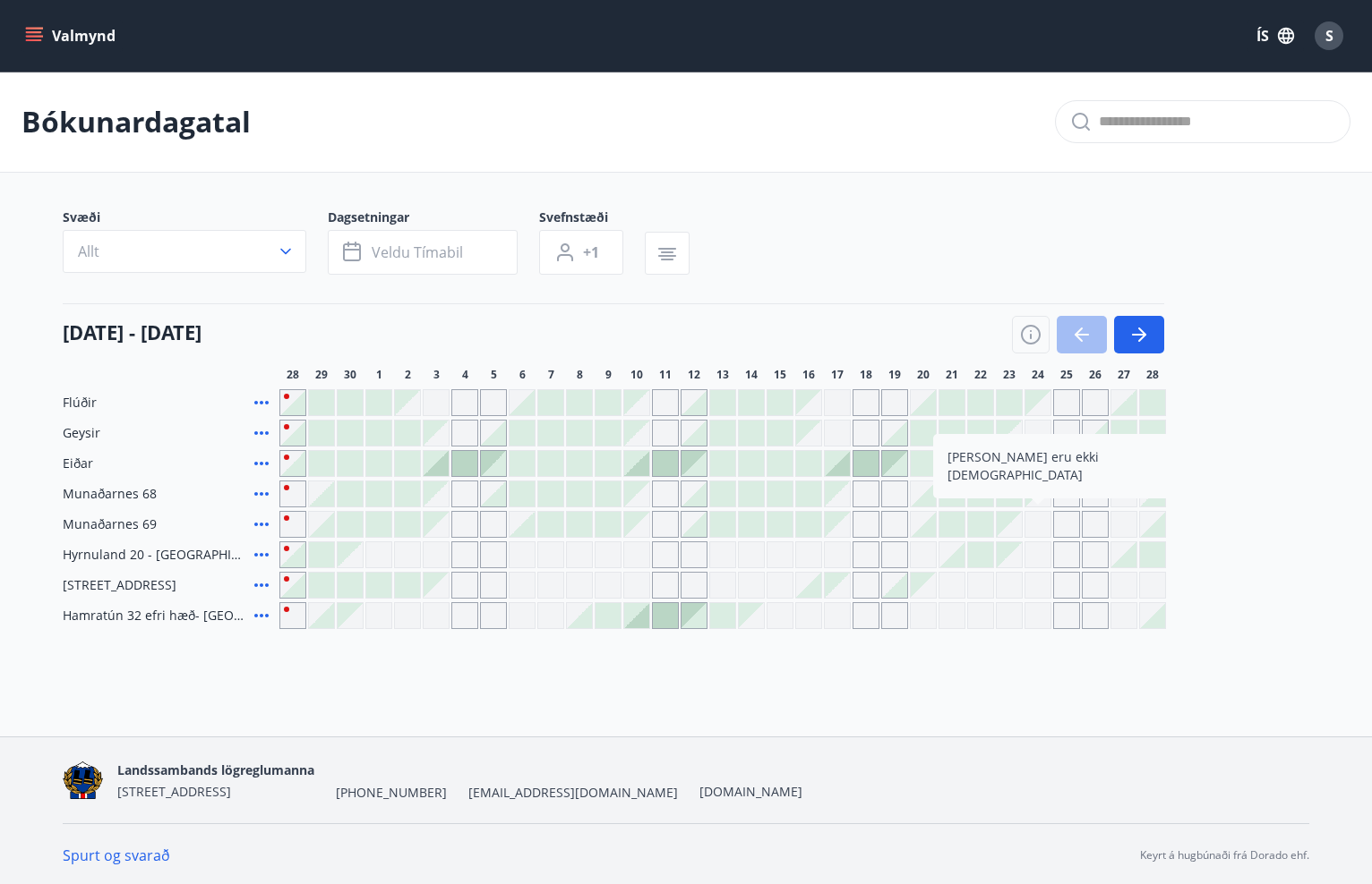
click at [1046, 528] on div "Gráir dagar eru ekki bókanlegir" at bounding box center [1037, 524] width 27 height 27
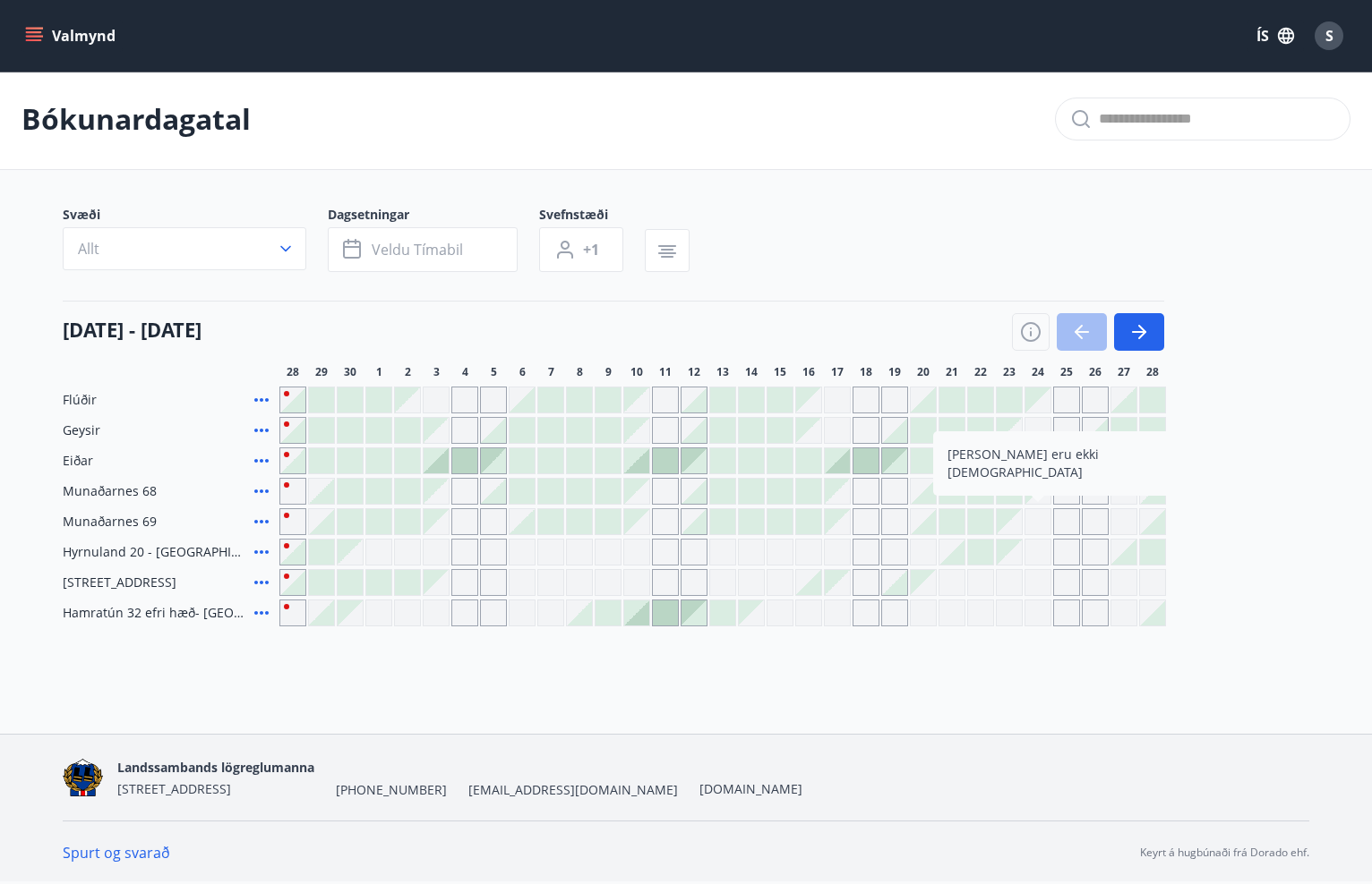
scroll to position [3, 0]
click at [997, 517] on div "Gráir dagar eru ekki bókanlegir" at bounding box center [1009, 522] width 25 height 25
click at [1015, 652] on div "Bókunardagatal Svæði Allt Dagsetningar Veldu tímabil Svefnstæði +1 [DATE] - [DA…" at bounding box center [686, 383] width 1372 height 629
click at [1151, 328] on button "button" at bounding box center [1139, 332] width 50 height 38
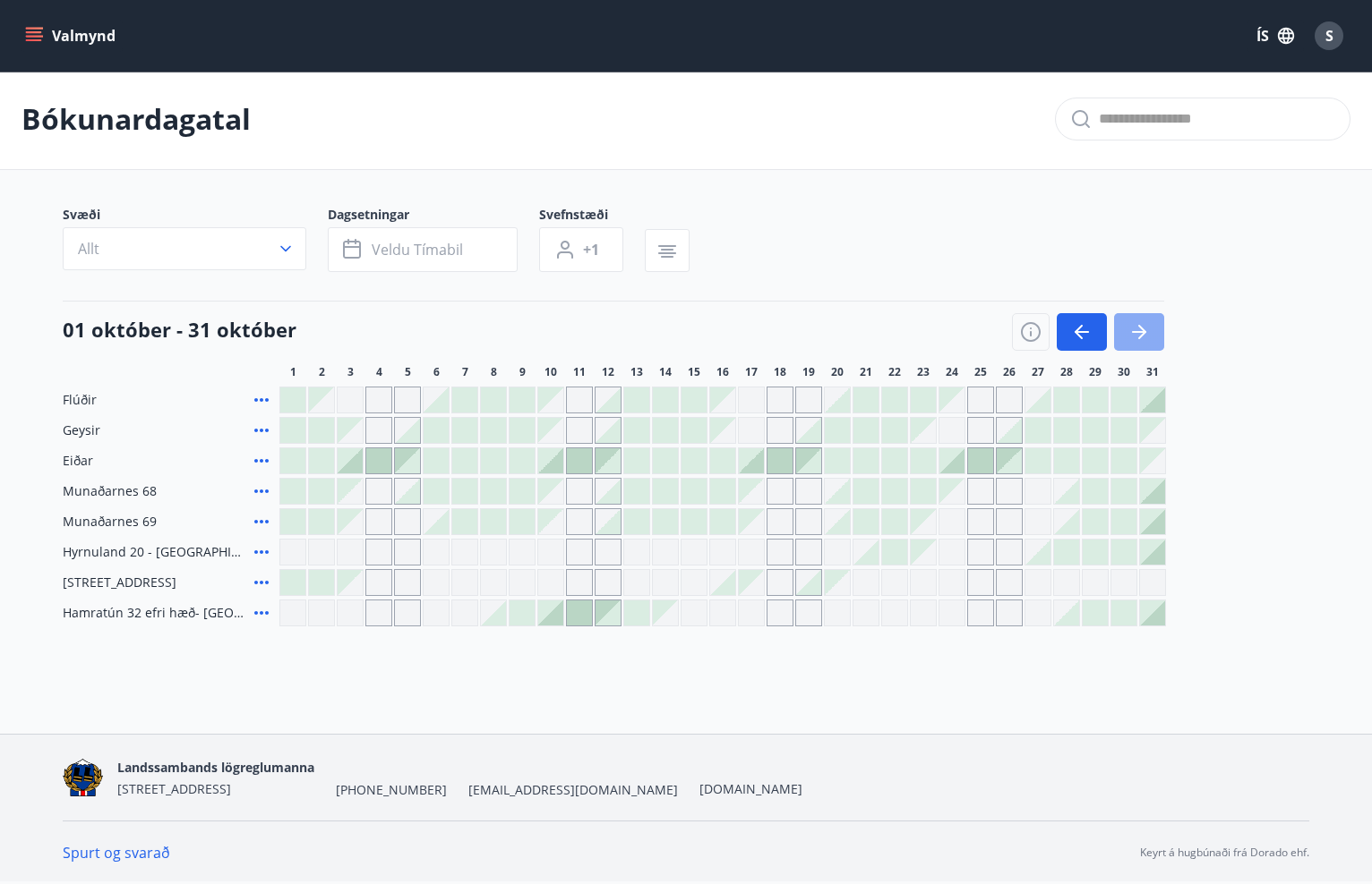
click at [1162, 338] on button "button" at bounding box center [1139, 332] width 50 height 38
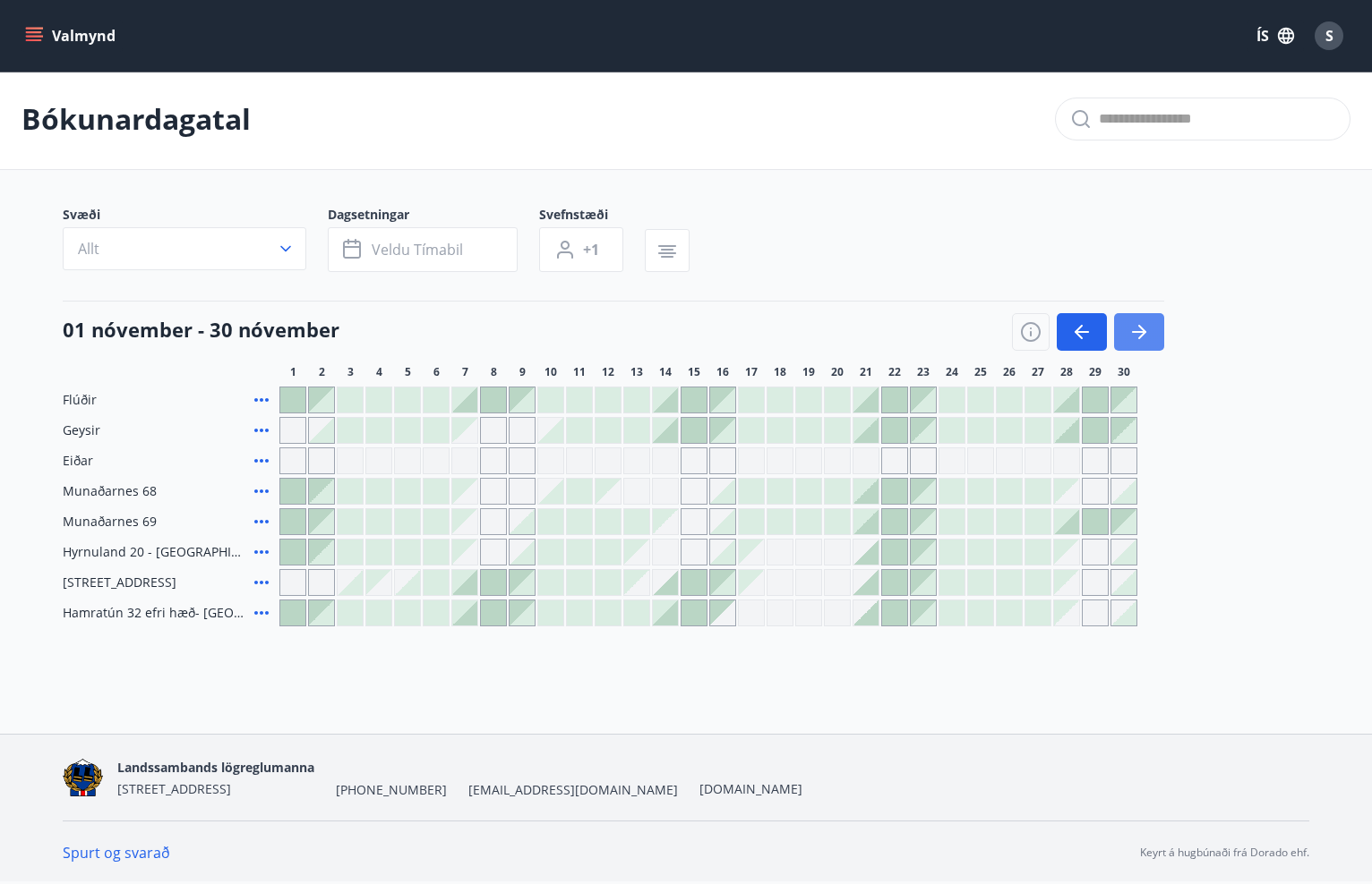
click at [1157, 341] on button "button" at bounding box center [1139, 332] width 50 height 38
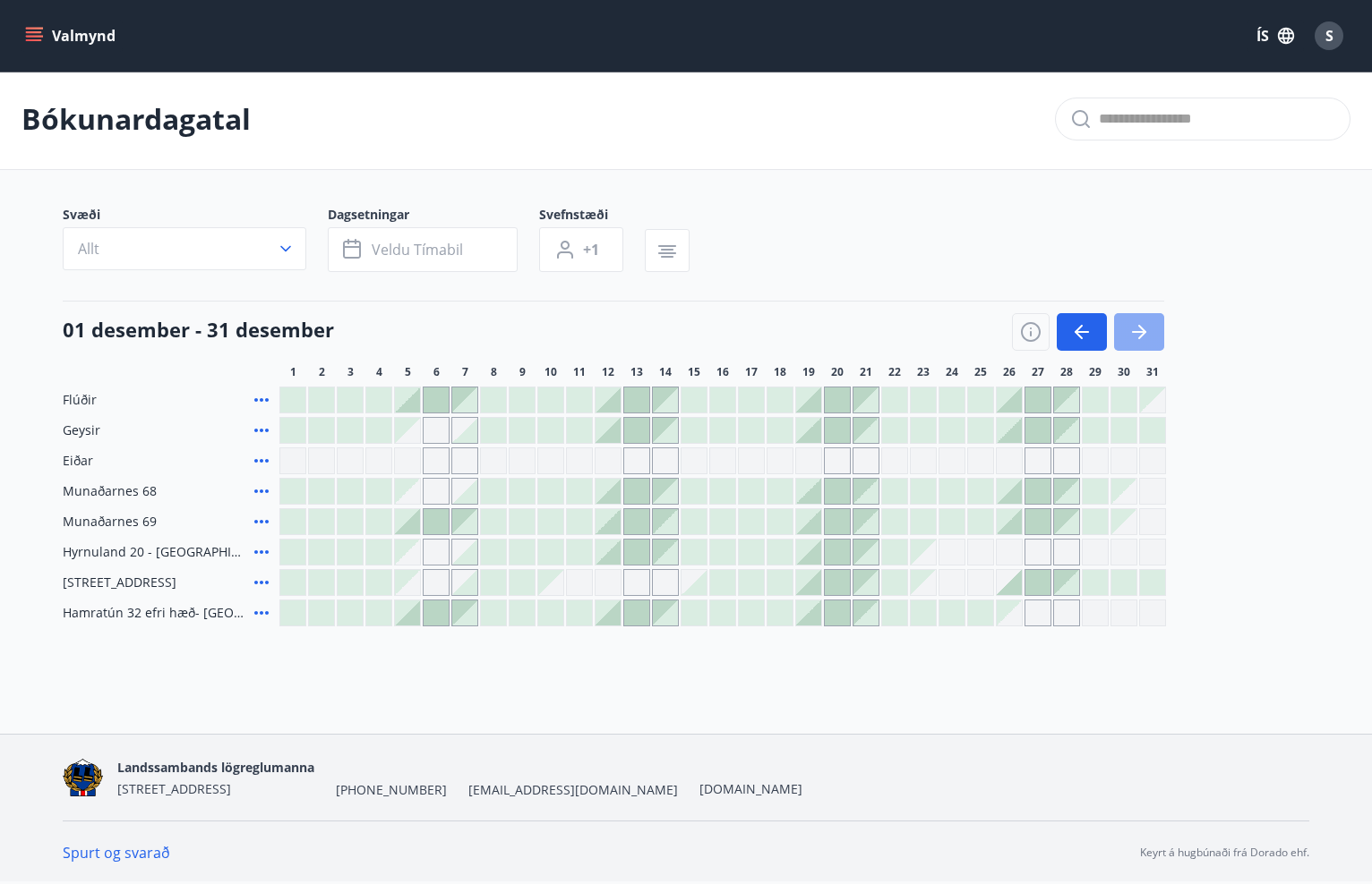
click at [1157, 341] on button "button" at bounding box center [1139, 332] width 50 height 38
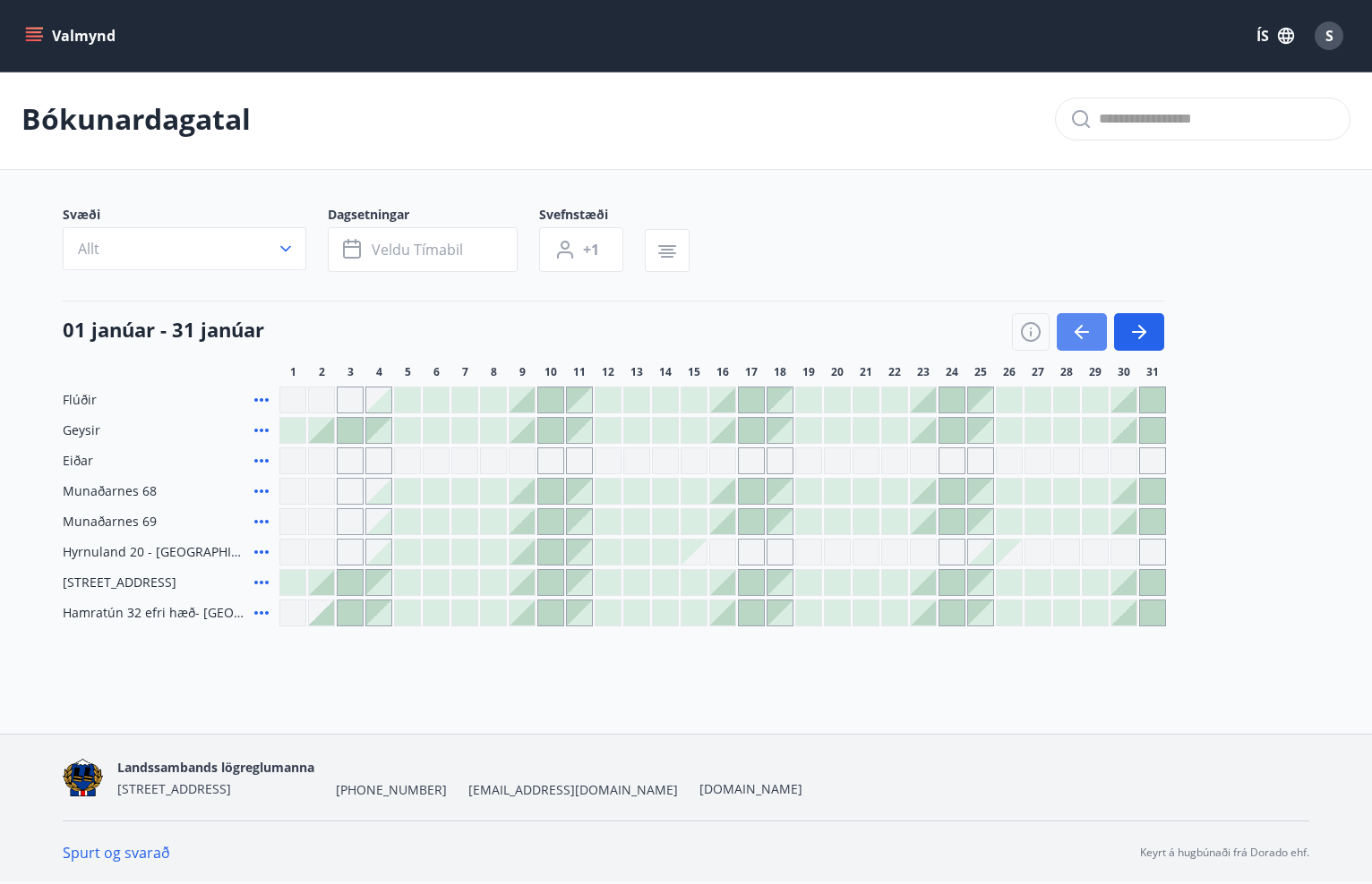
click at [1061, 340] on button "button" at bounding box center [1082, 332] width 50 height 38
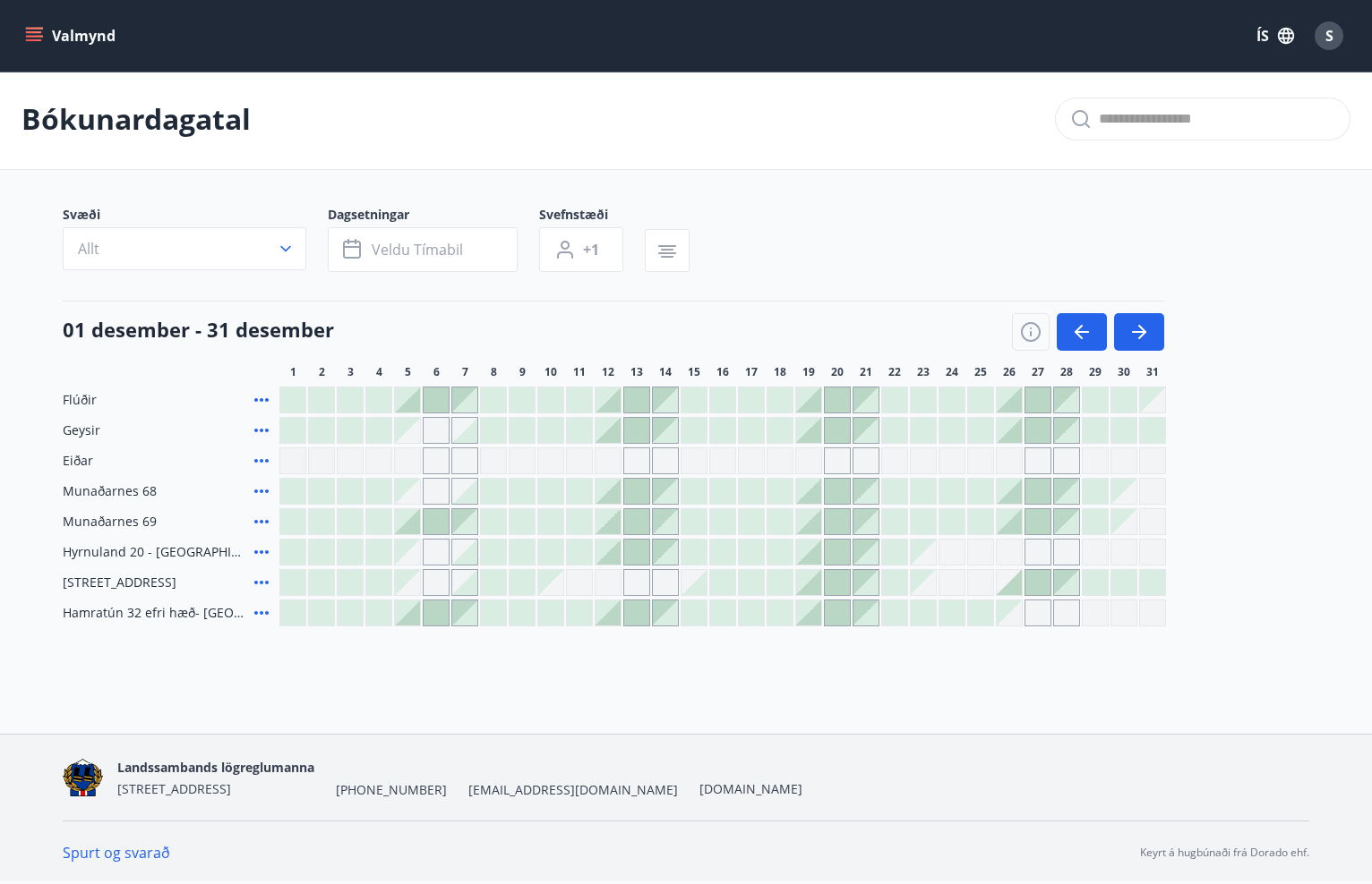
click at [1093, 435] on div at bounding box center [1095, 430] width 25 height 25
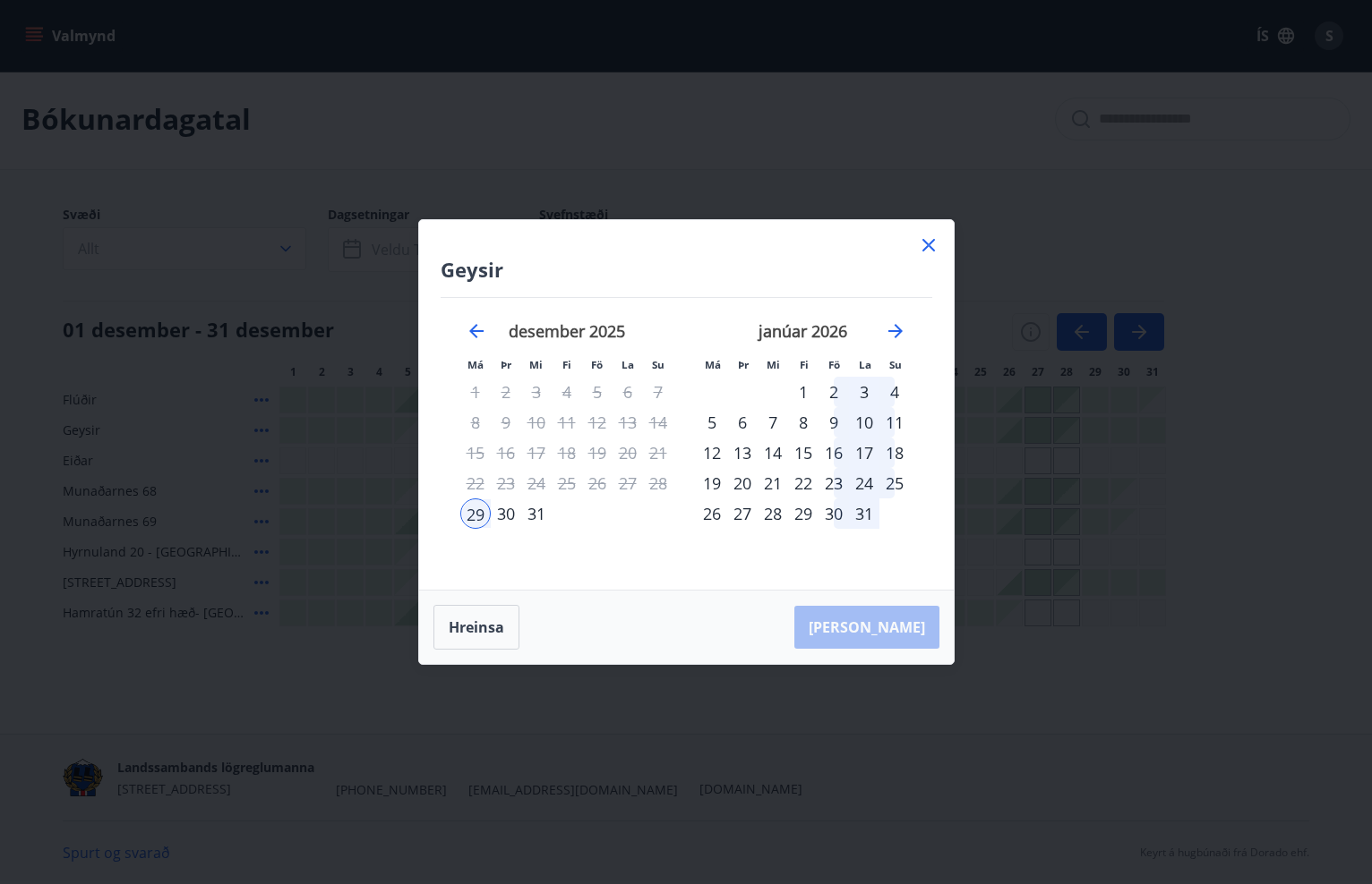
click at [832, 393] on div "2" at bounding box center [833, 392] width 31 height 31
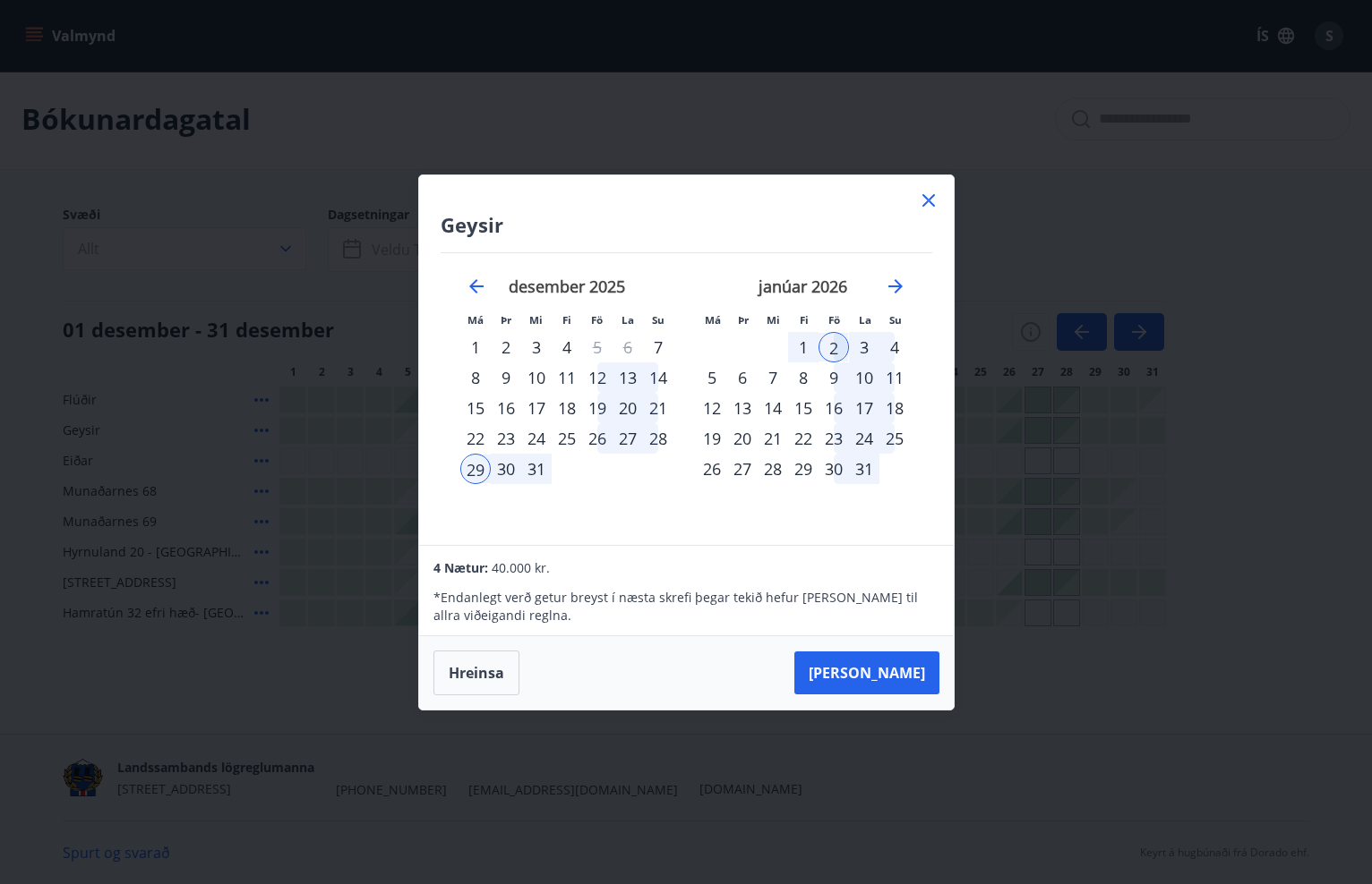
click at [265, 423] on div "Geysir Má Þr Mi Fi Fö La Su Má Þr Mi Fi Fö La Su [DATE] 1 2 3 4 5 6 7 8 9 10 11…" at bounding box center [686, 442] width 1372 height 884
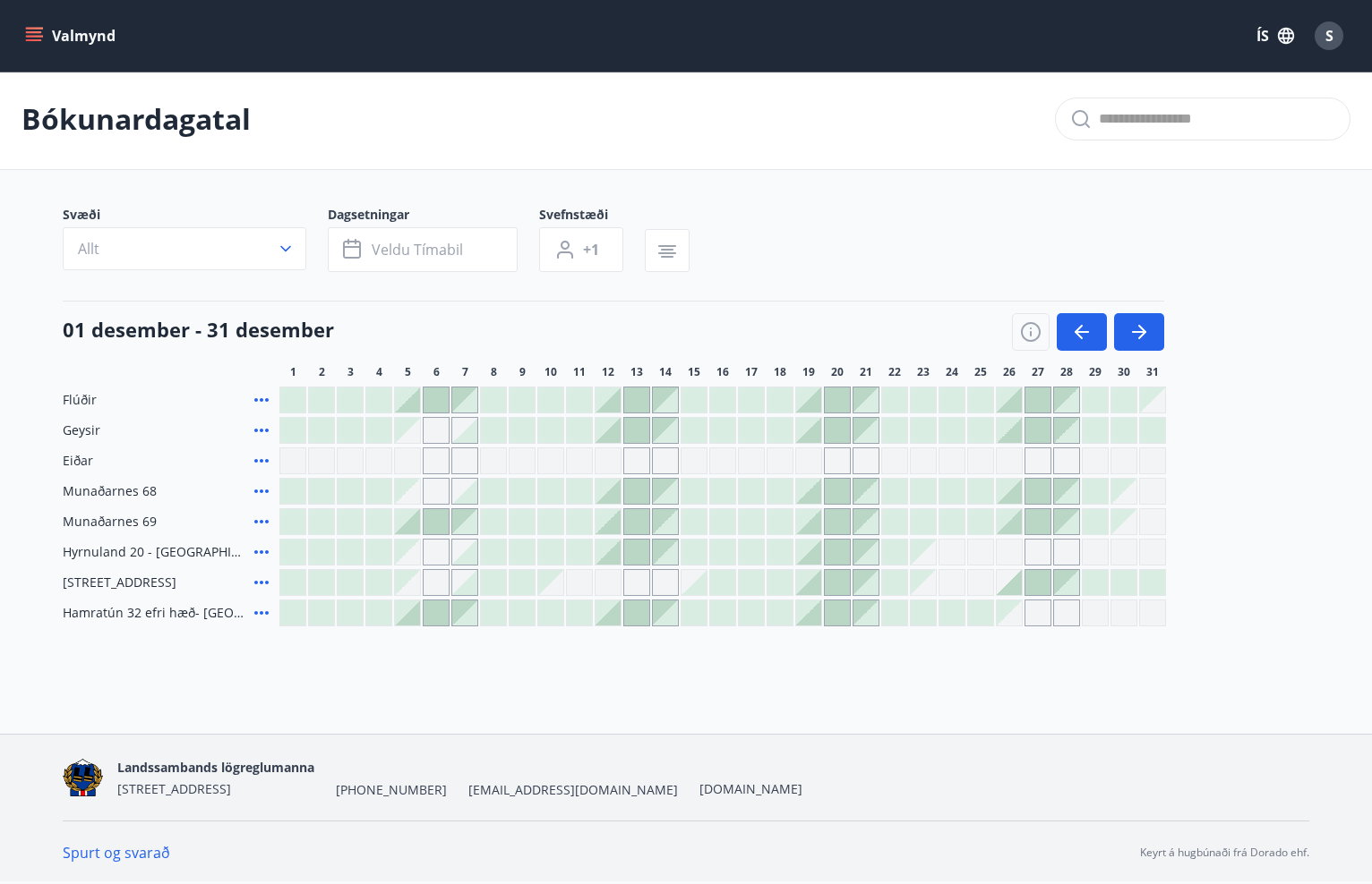
click at [50, 26] on button "Valmynd" at bounding box center [71, 35] width 101 height 32
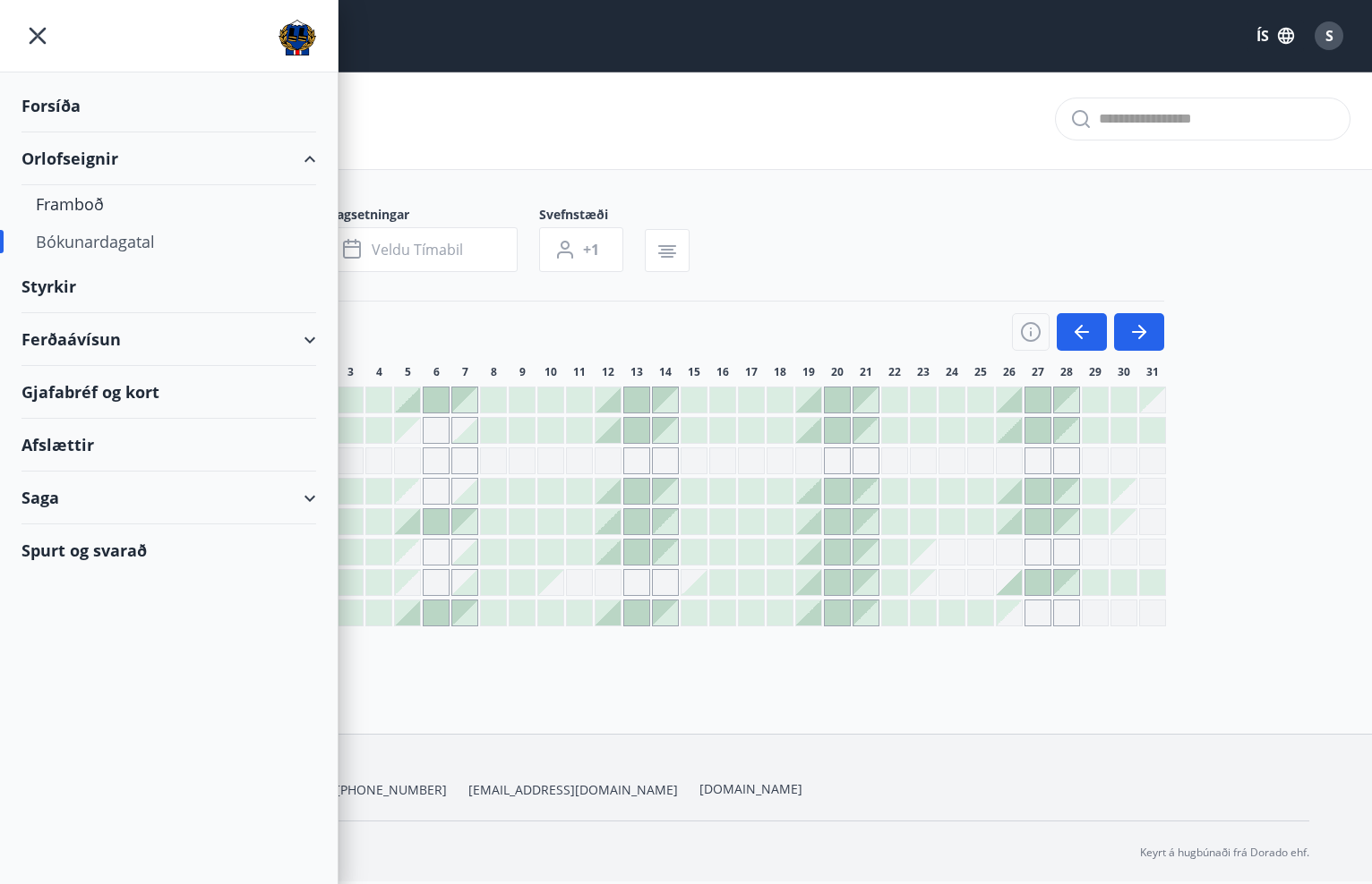
click at [69, 289] on div "Styrkir" at bounding box center [169, 286] width 295 height 53
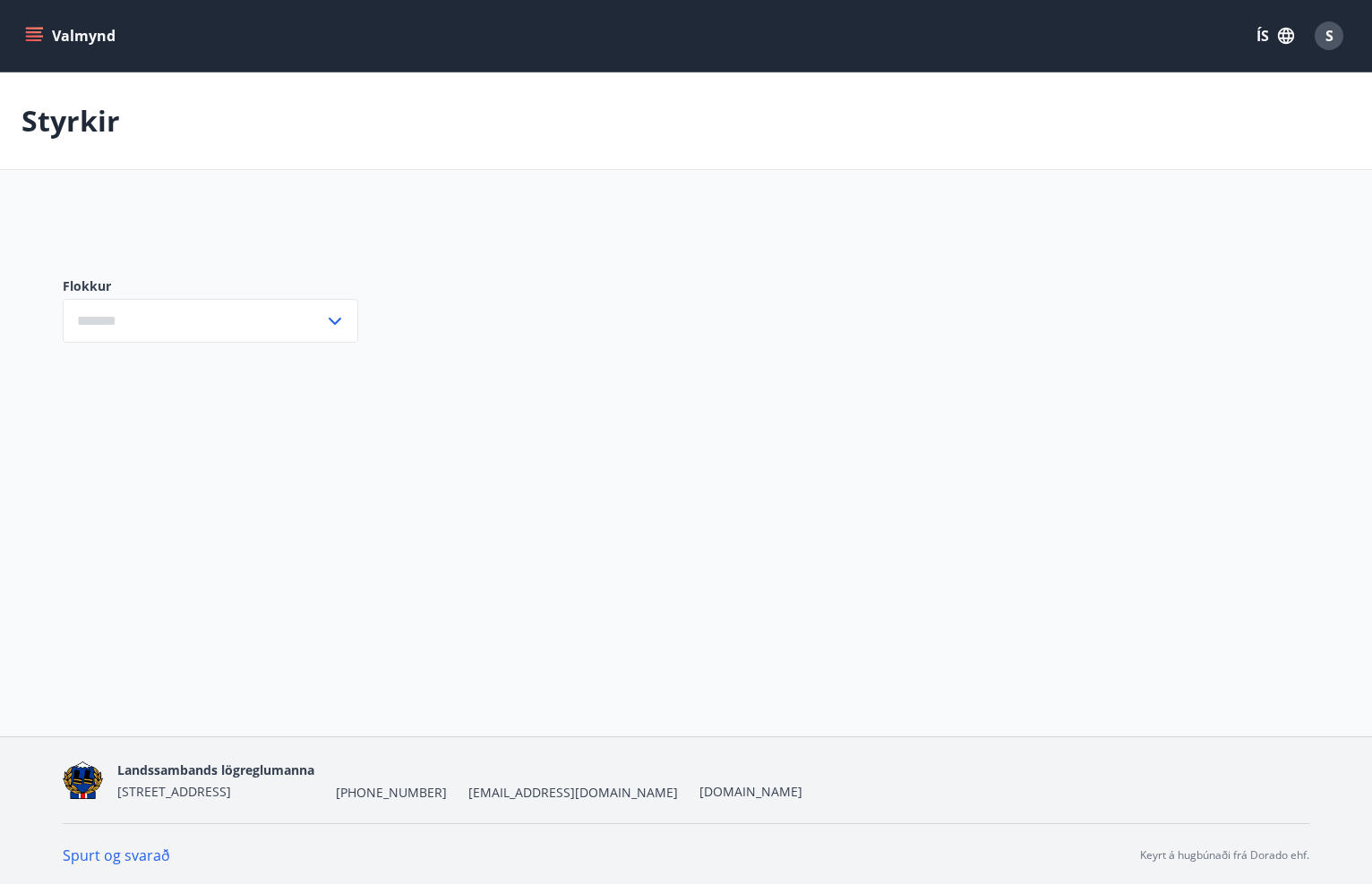
type input "***"
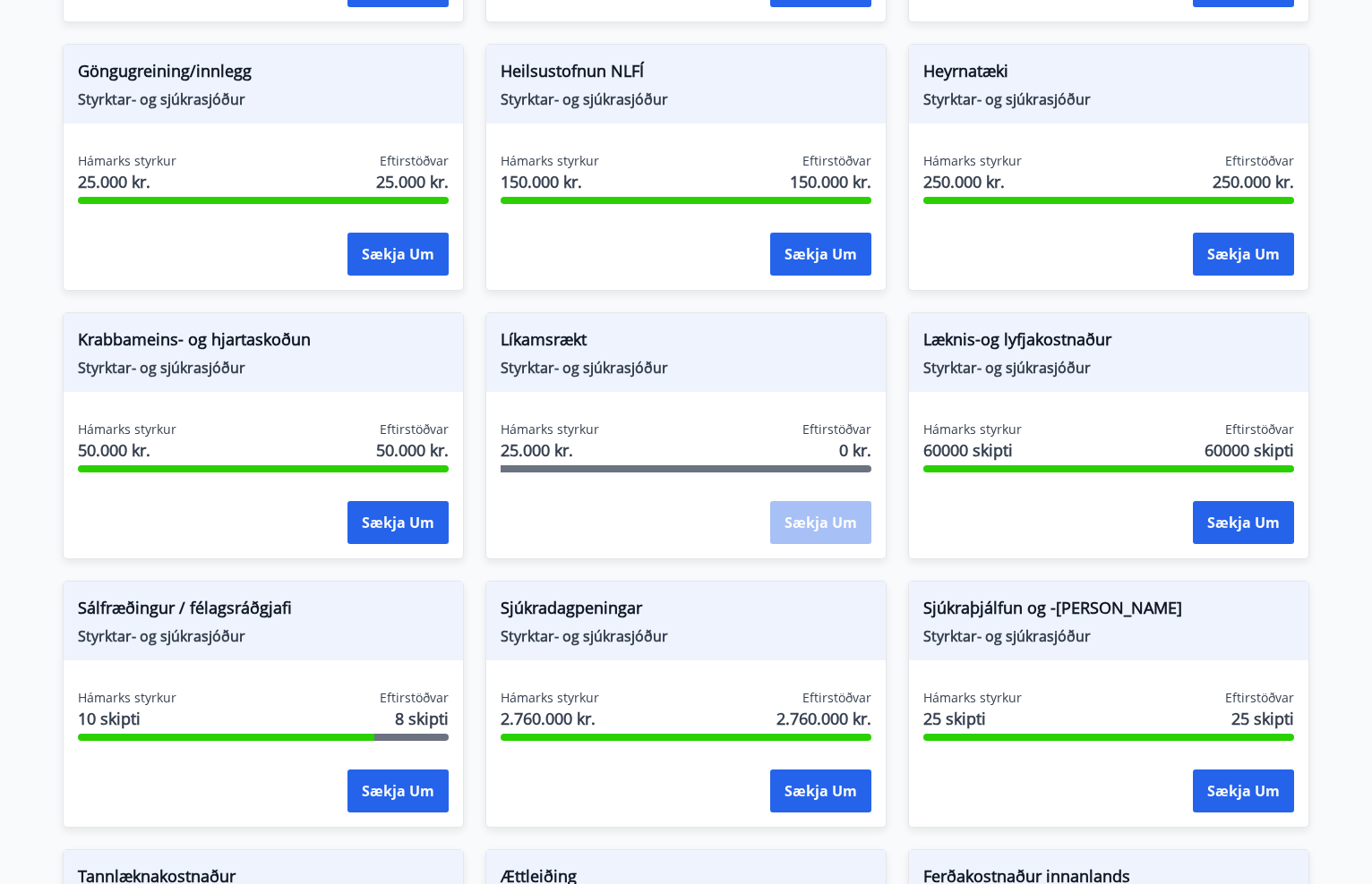
scroll to position [911, 0]
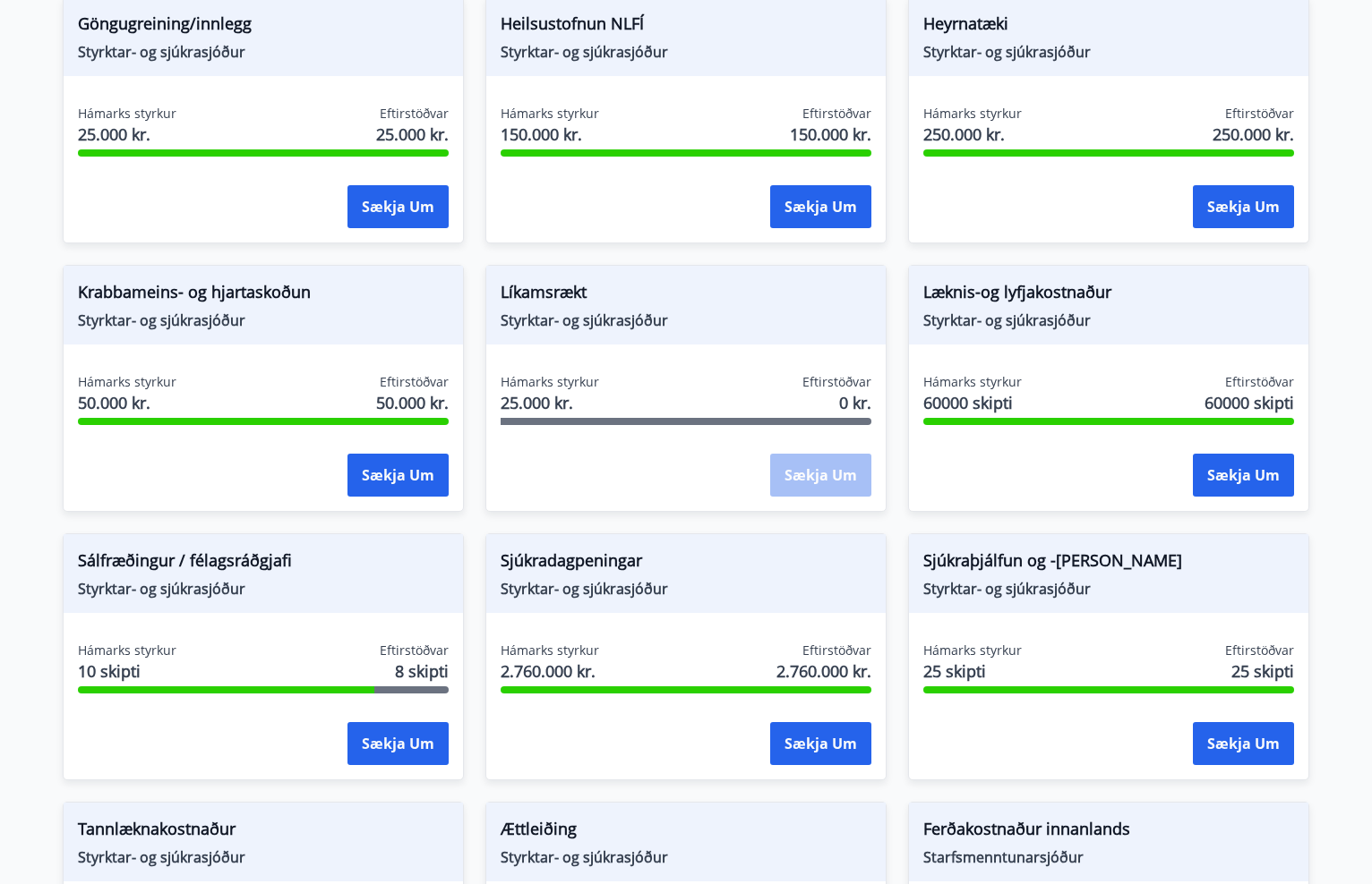
click at [1014, 285] on span "Læknis-og lyfjakostnaður" at bounding box center [1109, 295] width 371 height 31
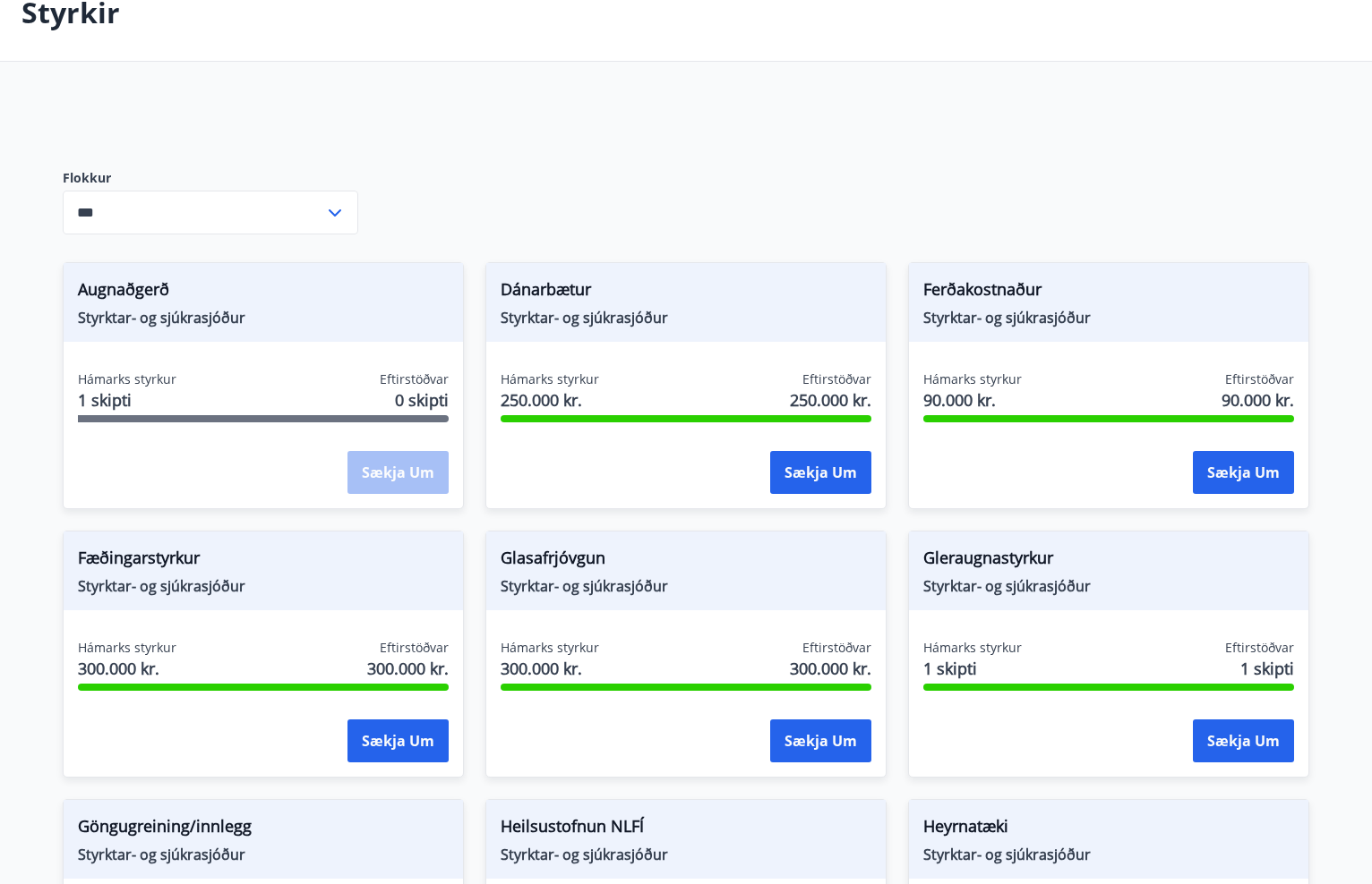
scroll to position [19, 0]
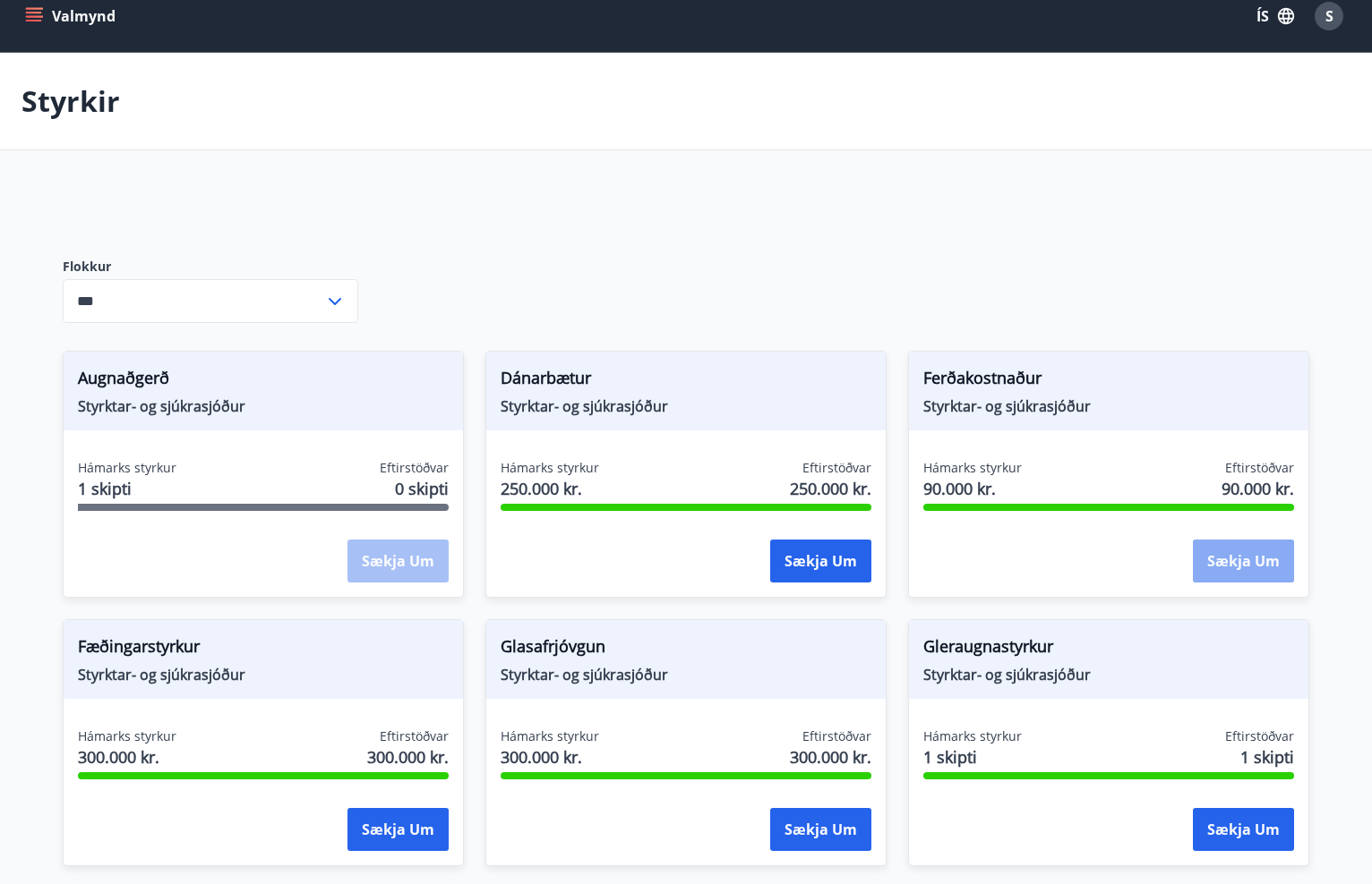
click at [1213, 555] on button "Sækja um" at bounding box center [1243, 561] width 101 height 43
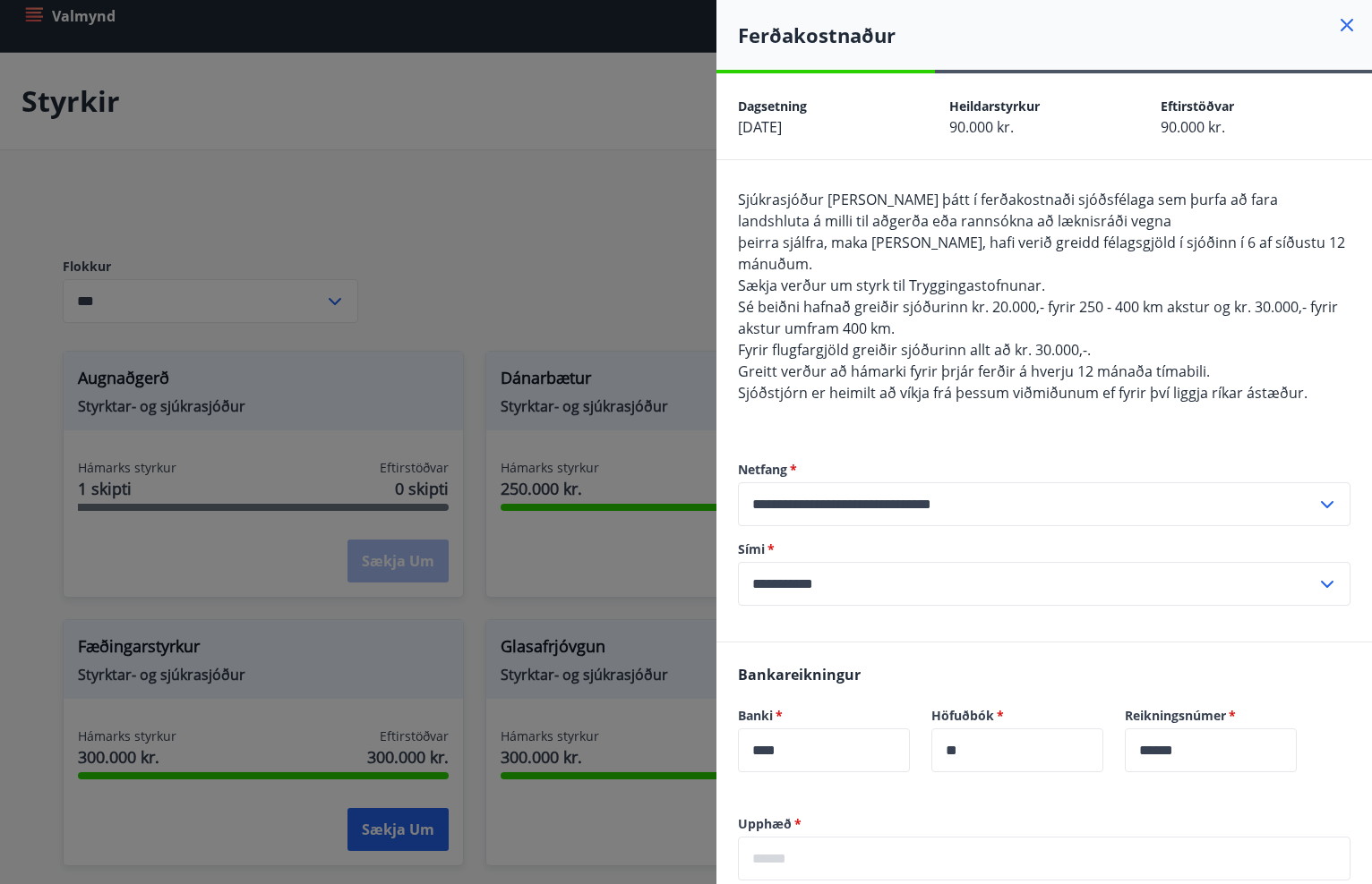
click at [487, 203] on div at bounding box center [686, 442] width 1372 height 884
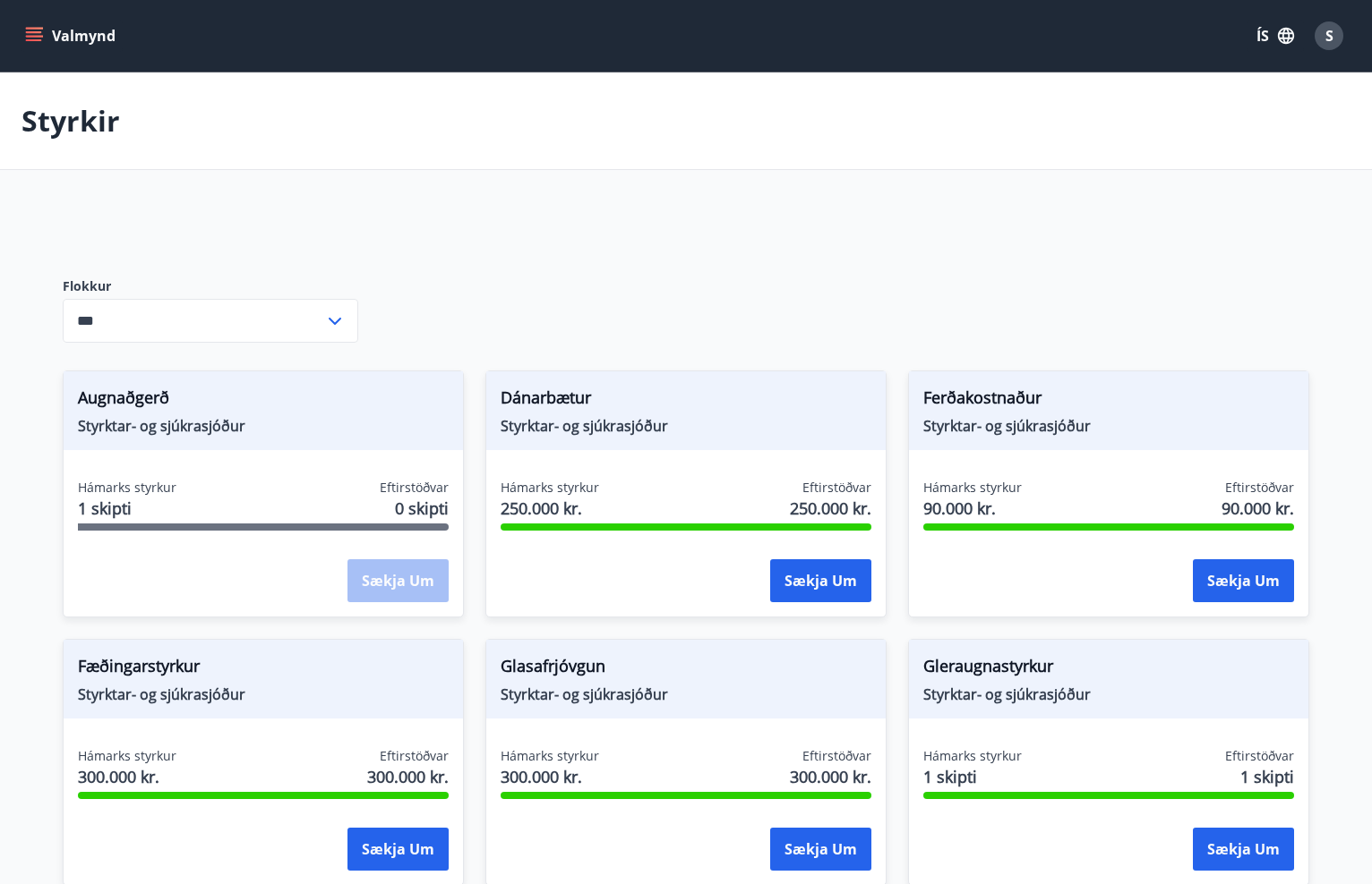
scroll to position [0, 0]
click at [40, 34] on icon "menu" at bounding box center [33, 35] width 18 height 18
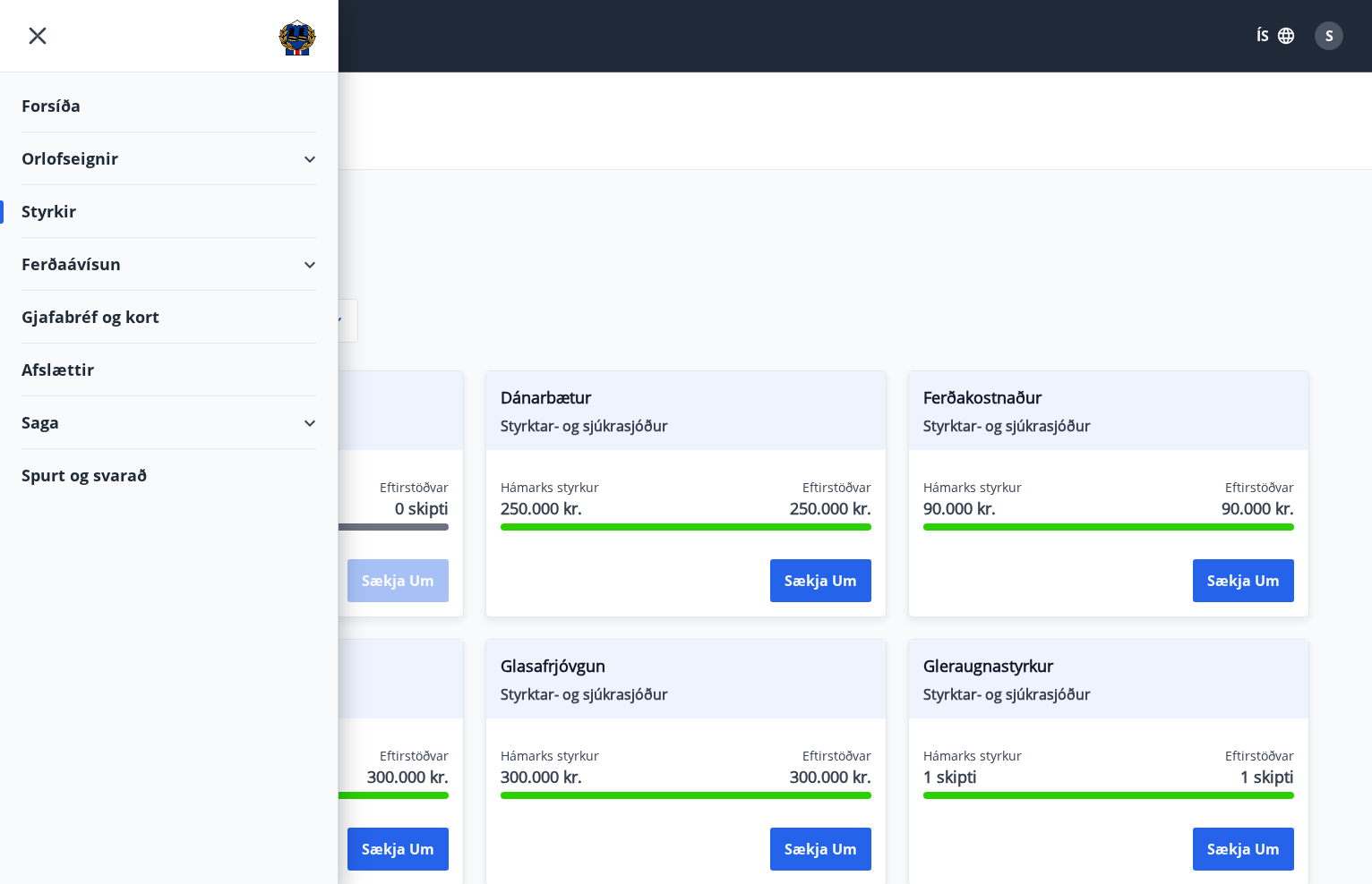
click at [152, 318] on div "Gjafabréf og kort" at bounding box center [169, 317] width 295 height 53
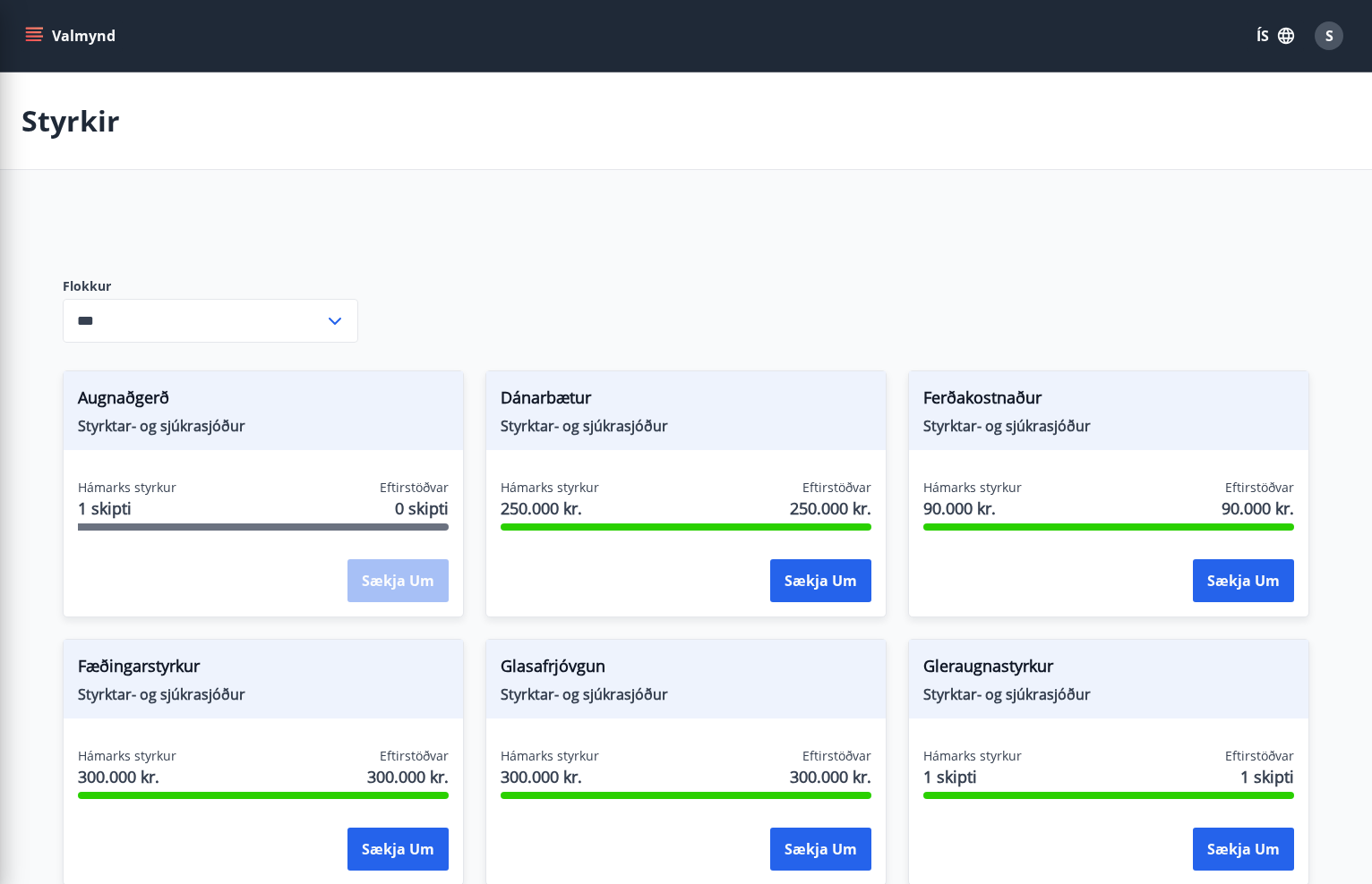
click at [420, 378] on div "Augnaðgerð Styrktar- og sjúkrasjóður" at bounding box center [263, 410] width 400 height 79
click at [35, 36] on icon "menu" at bounding box center [35, 36] width 19 height 2
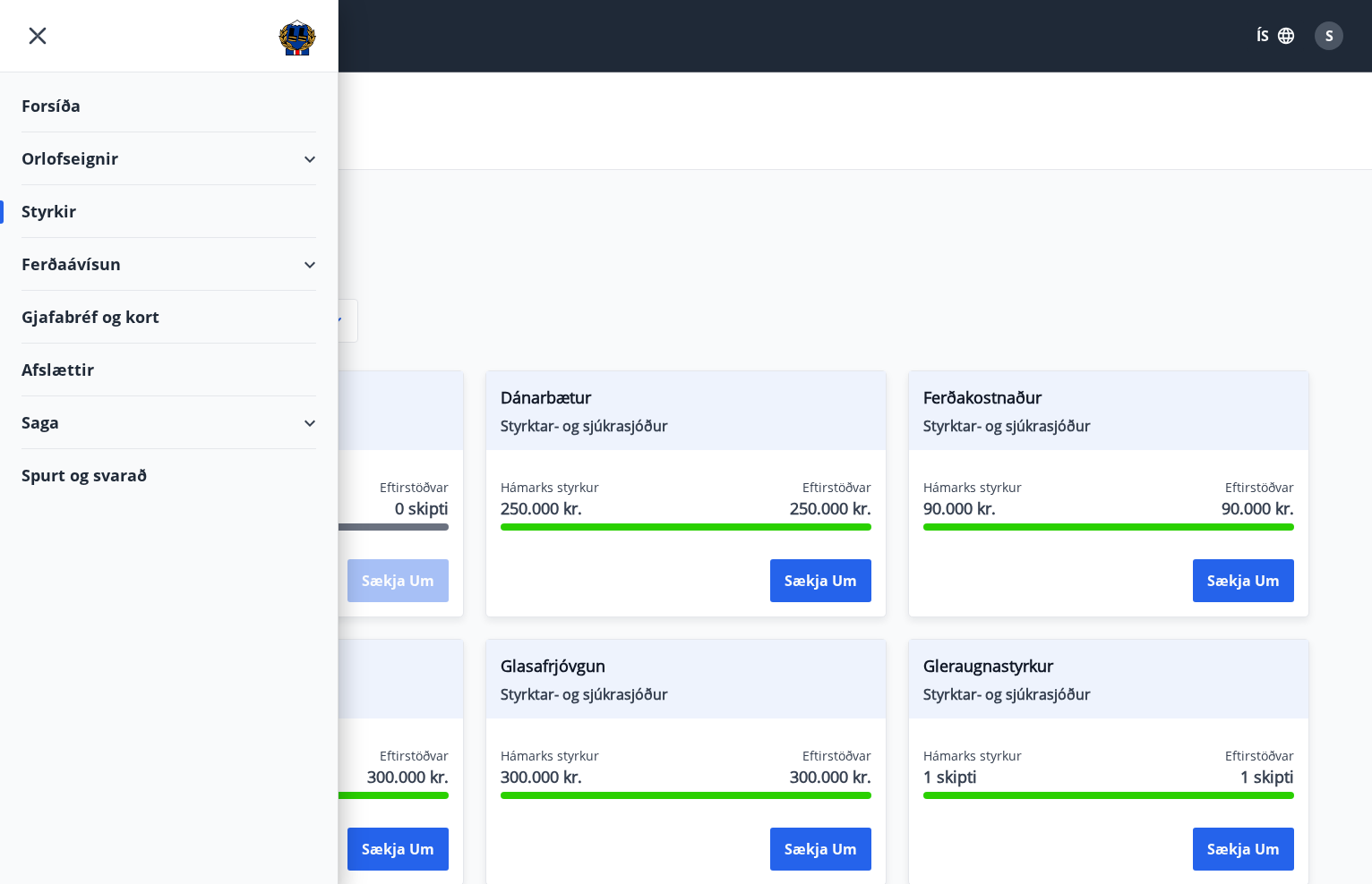
click at [72, 148] on div "Orlofseignir" at bounding box center [169, 158] width 295 height 53
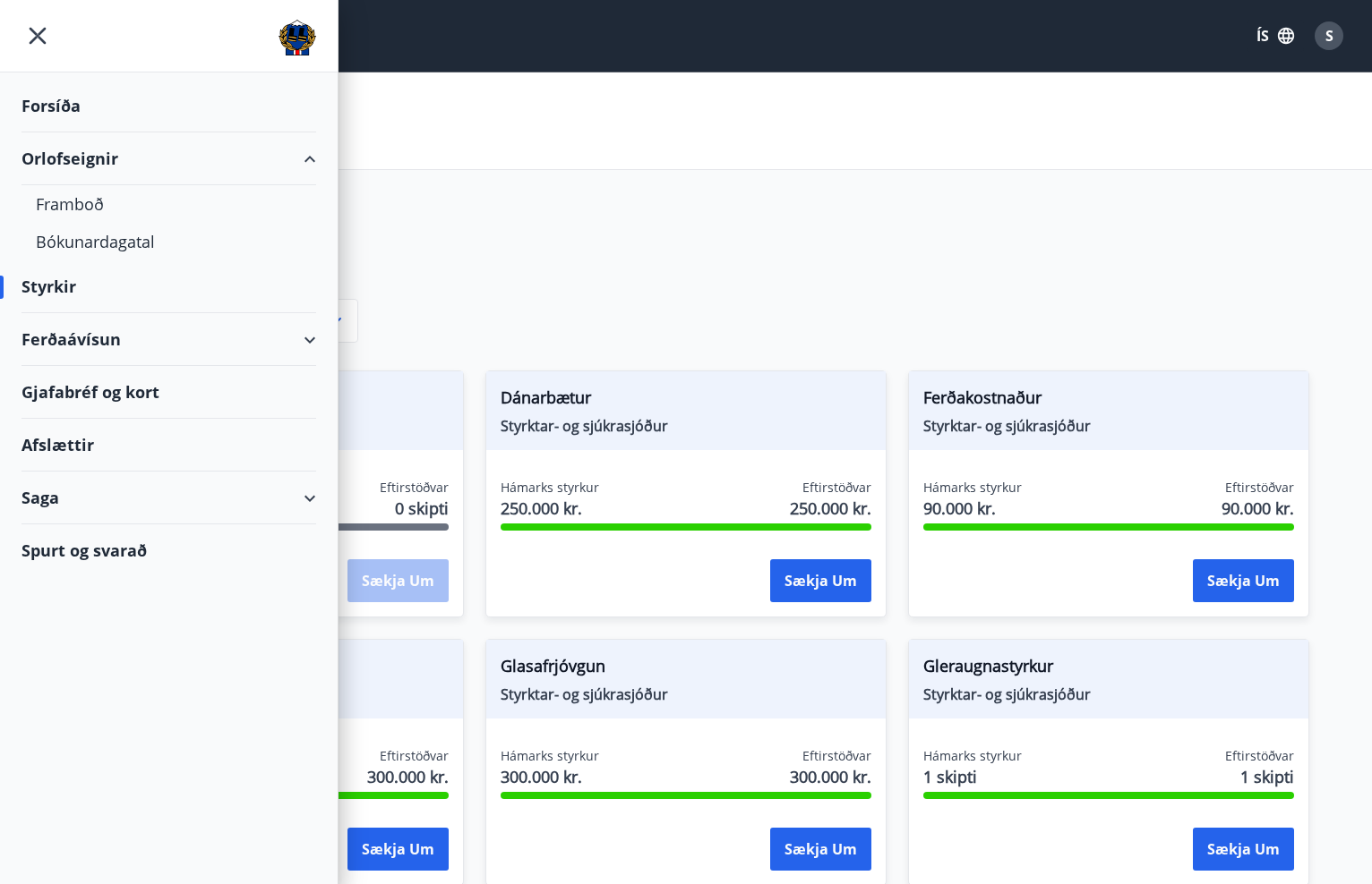
click at [96, 518] on div "Saga" at bounding box center [169, 498] width 295 height 53
click at [126, 400] on div "Gjafabréf og kort" at bounding box center [169, 392] width 295 height 53
click at [23, 39] on icon "menu" at bounding box center [37, 35] width 32 height 32
